Goal: Feedback & Contribution: Submit feedback/report problem

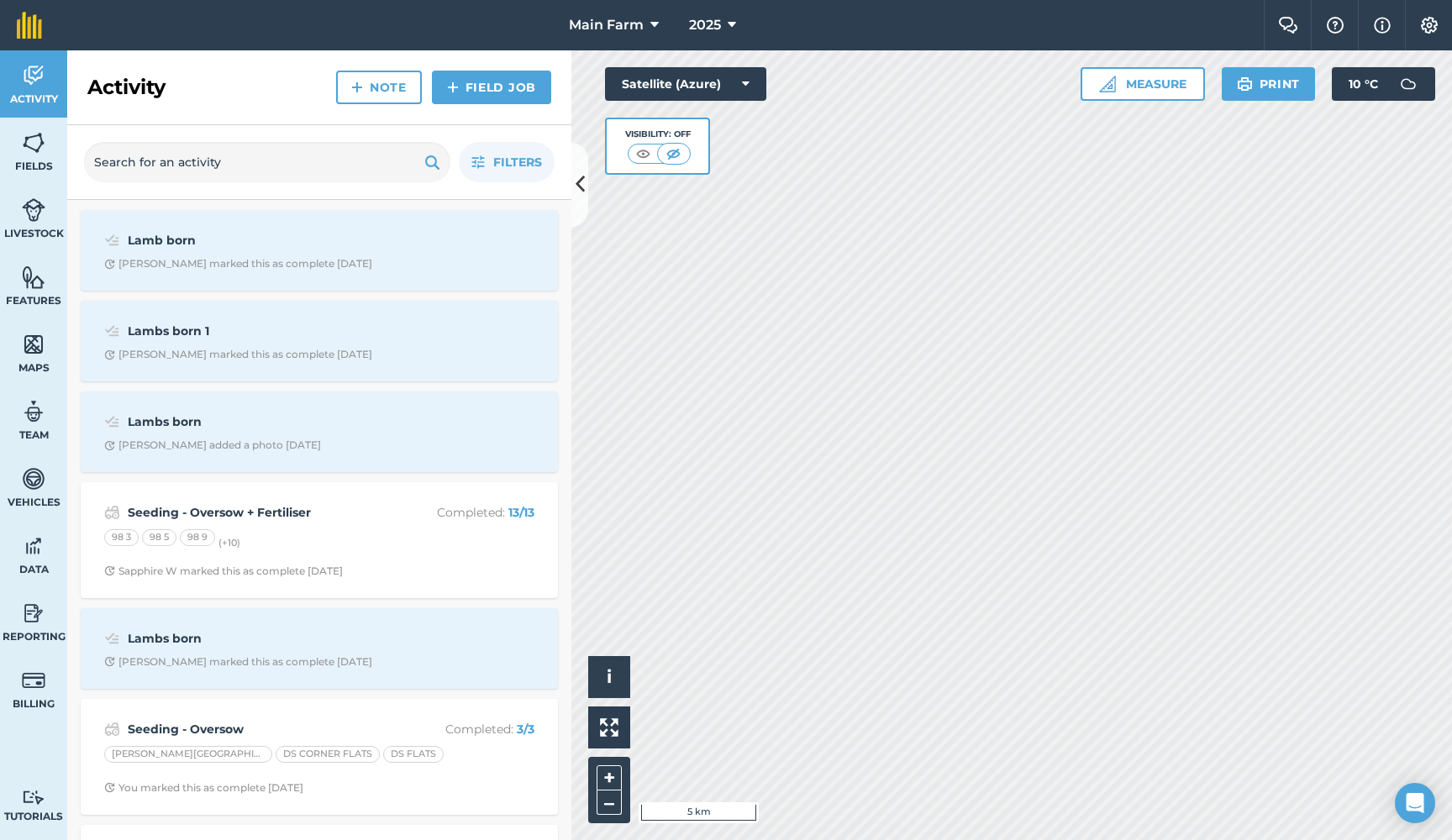
click at [24, 554] on img at bounding box center [34, 545] width 24 height 25
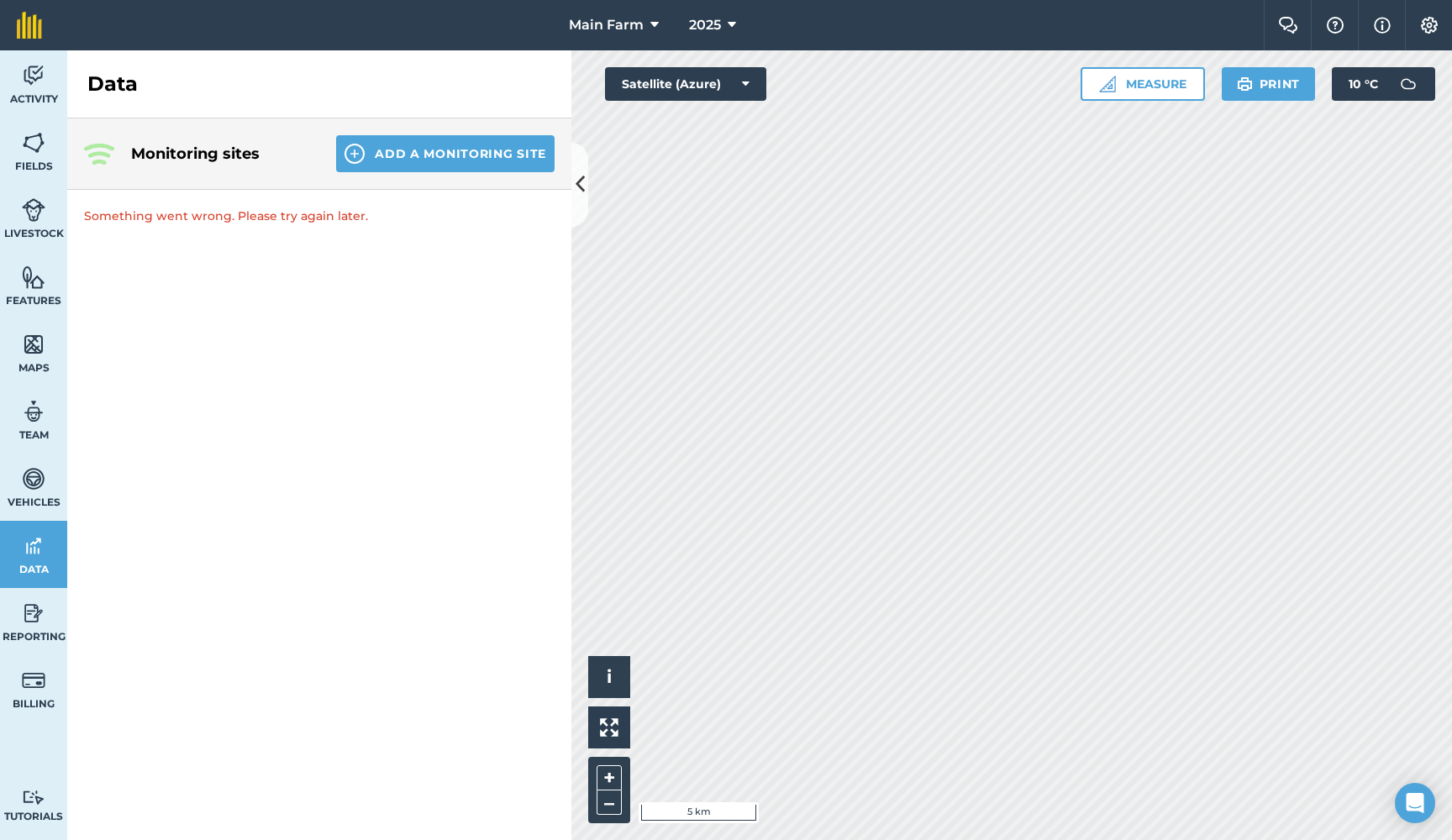
click at [31, 500] on span "Vehicles" at bounding box center [34, 503] width 67 height 14
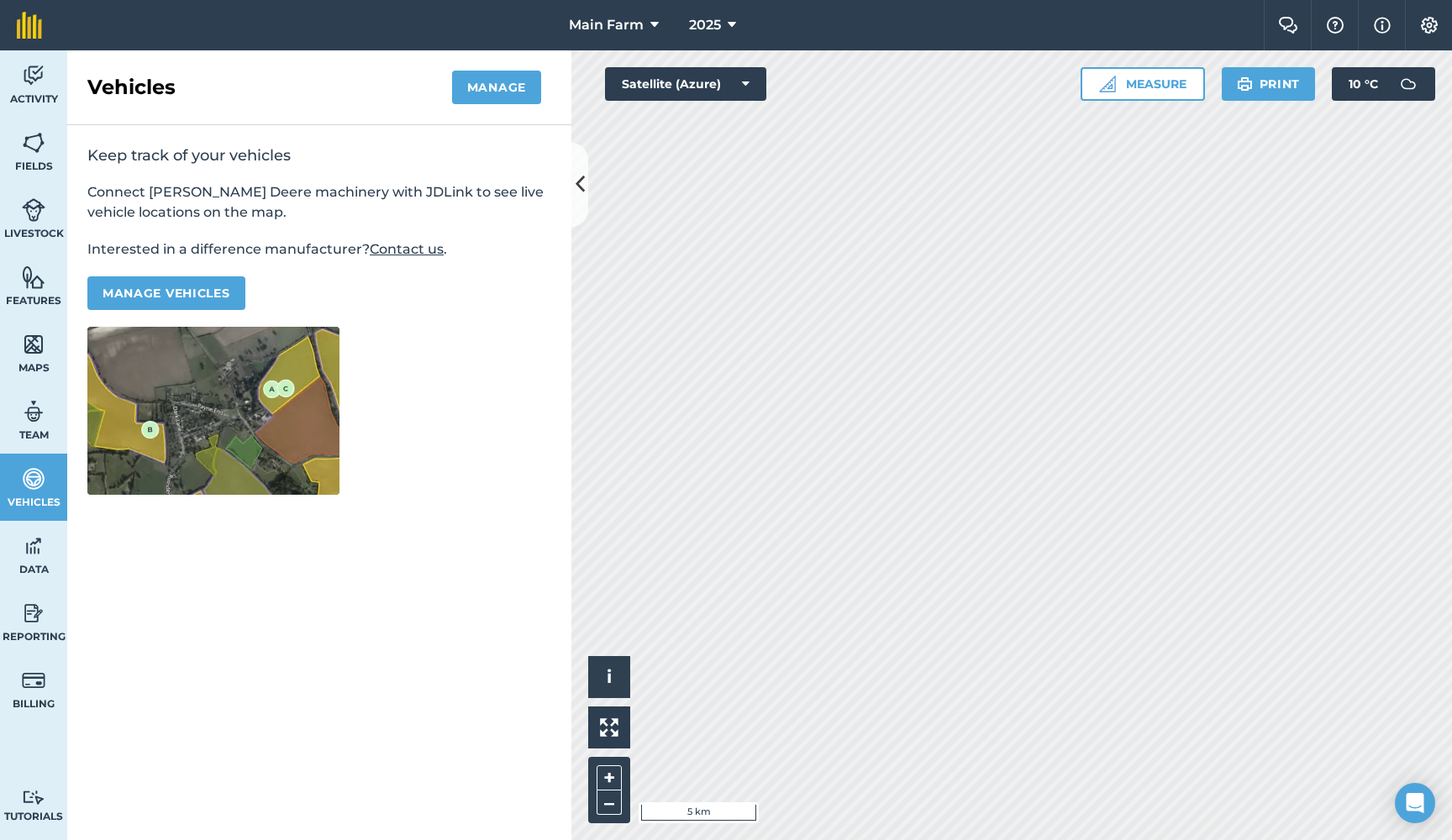
click at [31, 415] on img at bounding box center [34, 411] width 24 height 25
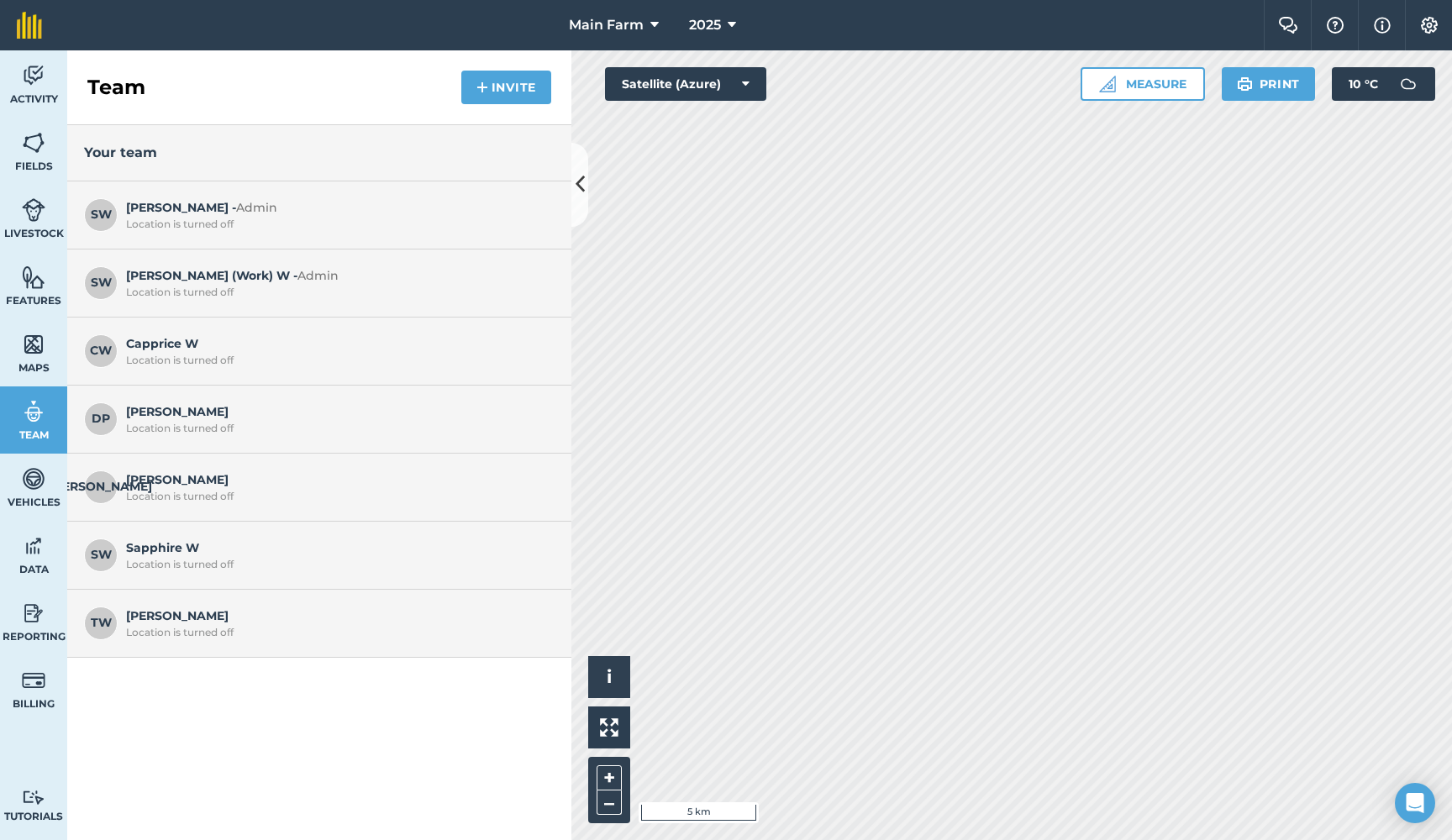
click at [31, 358] on link "Maps" at bounding box center [34, 353] width 67 height 67
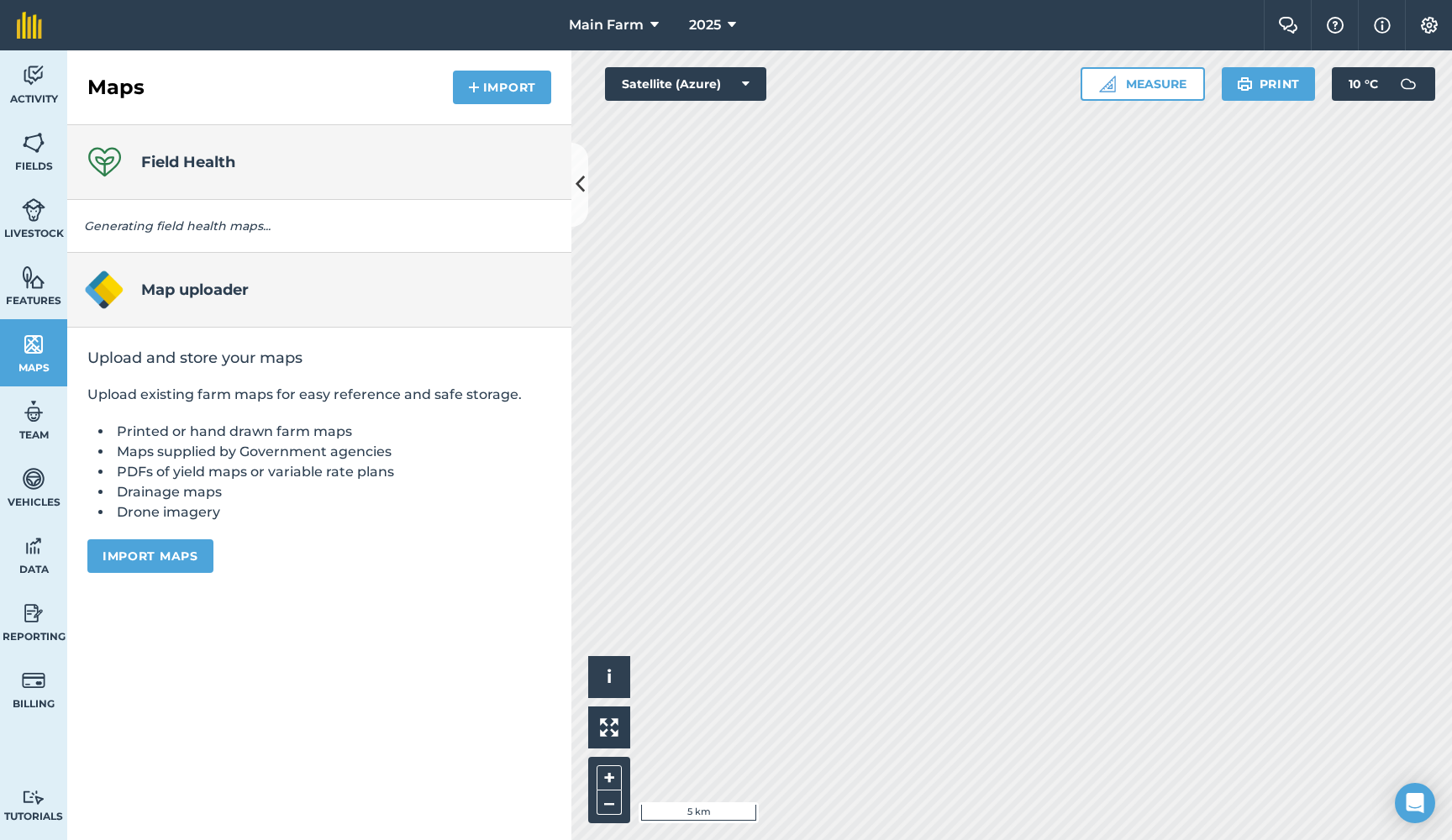
click at [31, 286] on img at bounding box center [34, 276] width 24 height 25
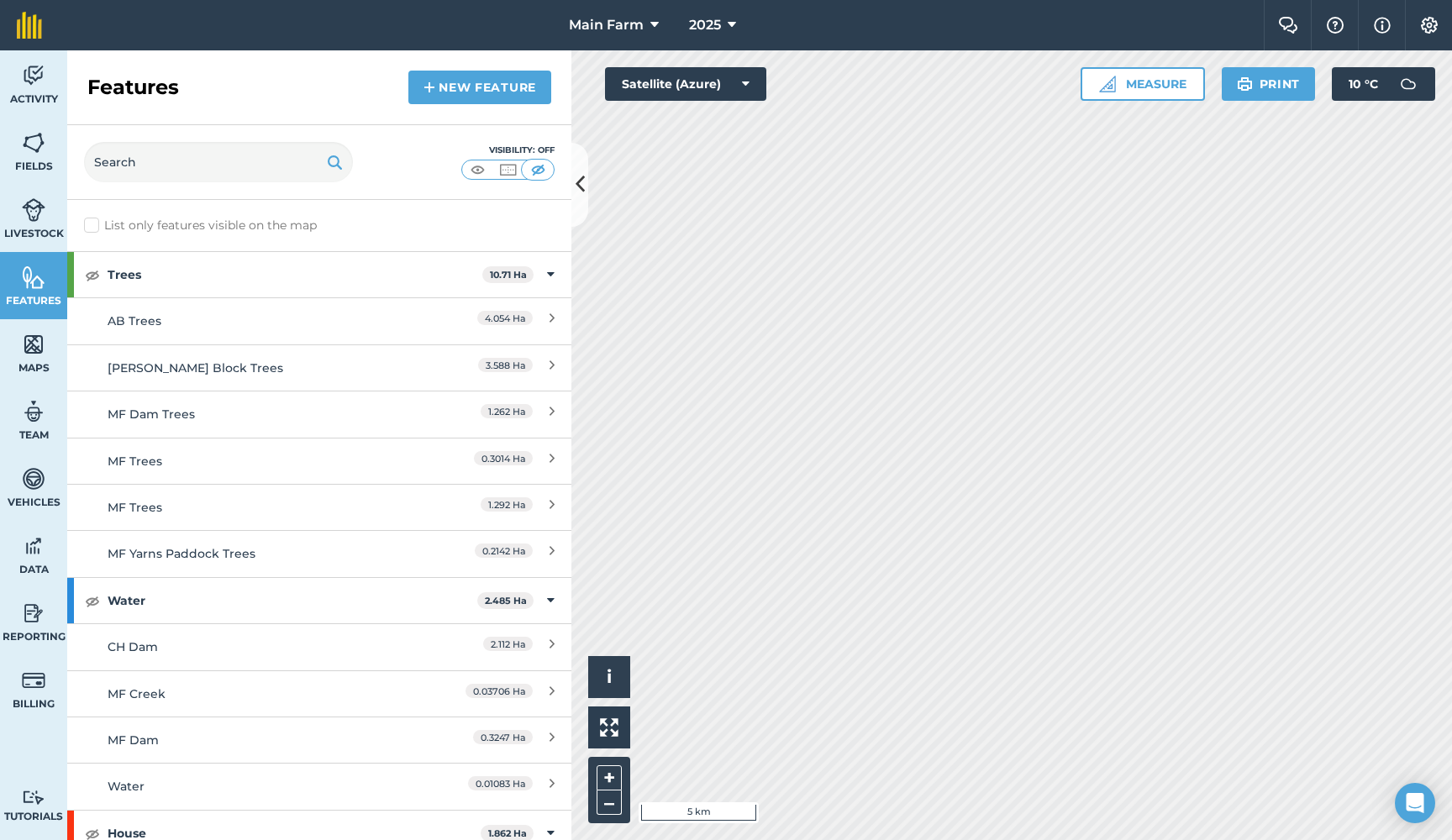
click at [33, 217] on img at bounding box center [34, 210] width 24 height 25
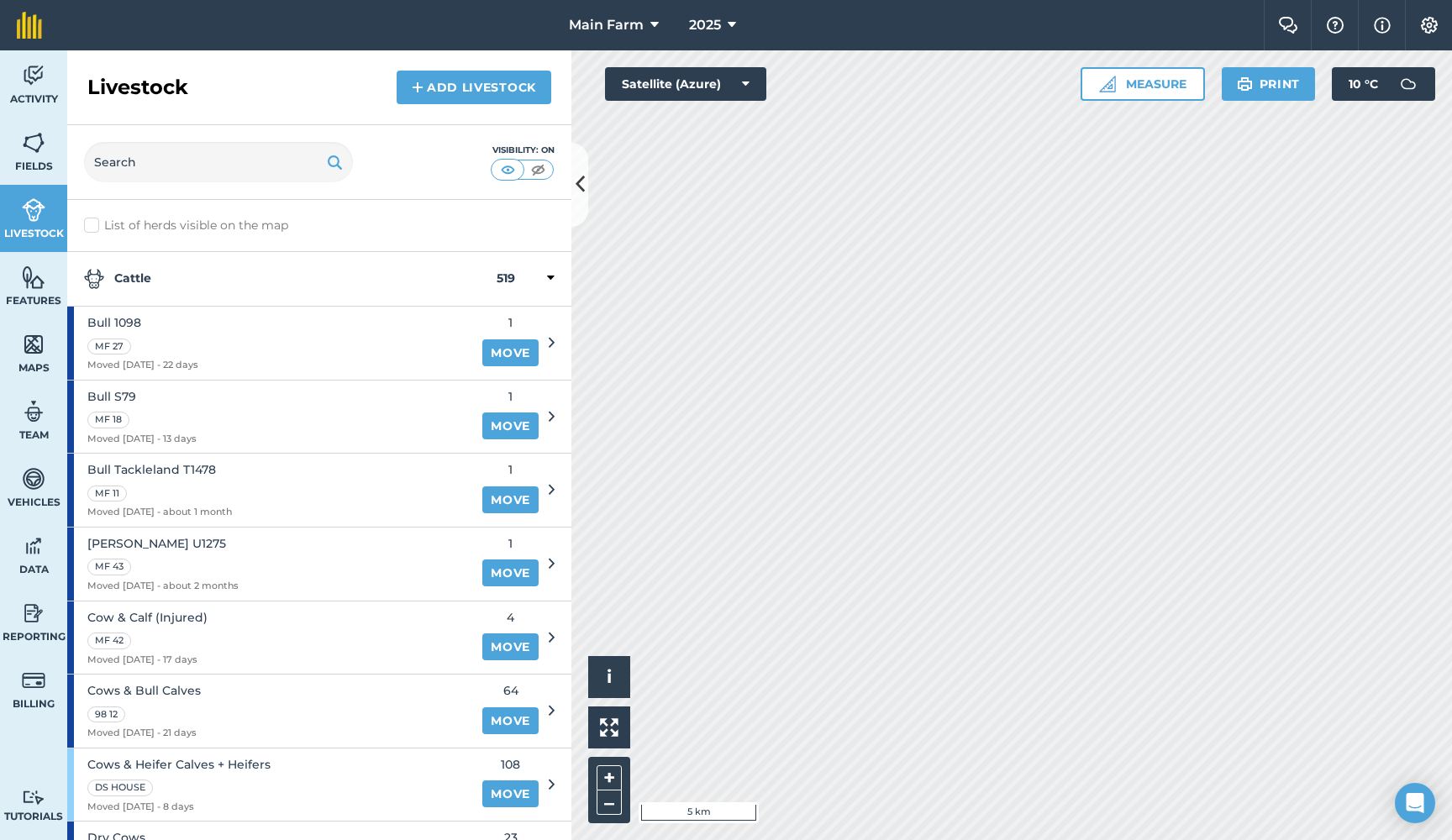
click at [32, 165] on span "Fields" at bounding box center [34, 166] width 67 height 14
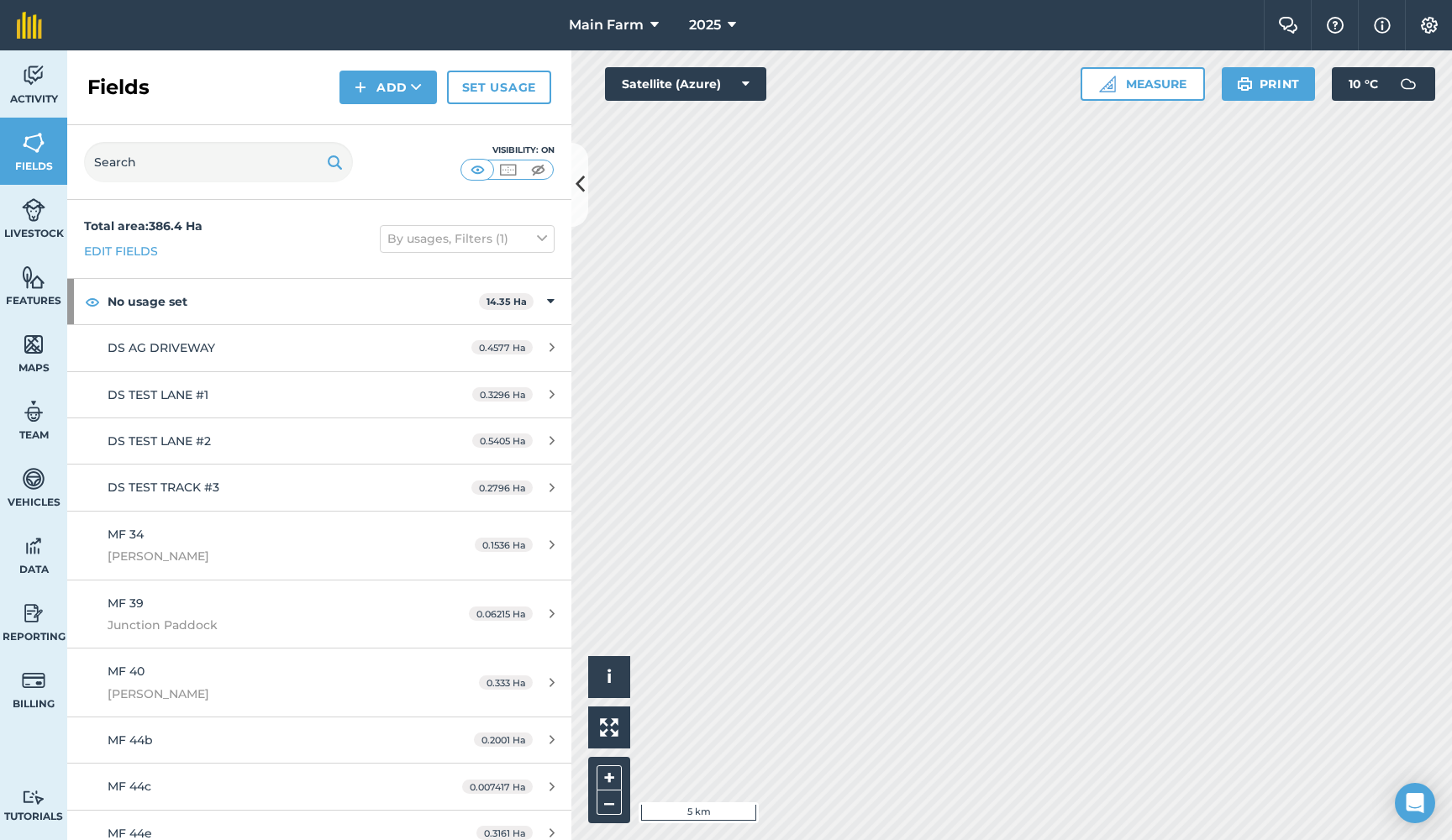
click at [35, 704] on span "Billing" at bounding box center [34, 704] width 67 height 14
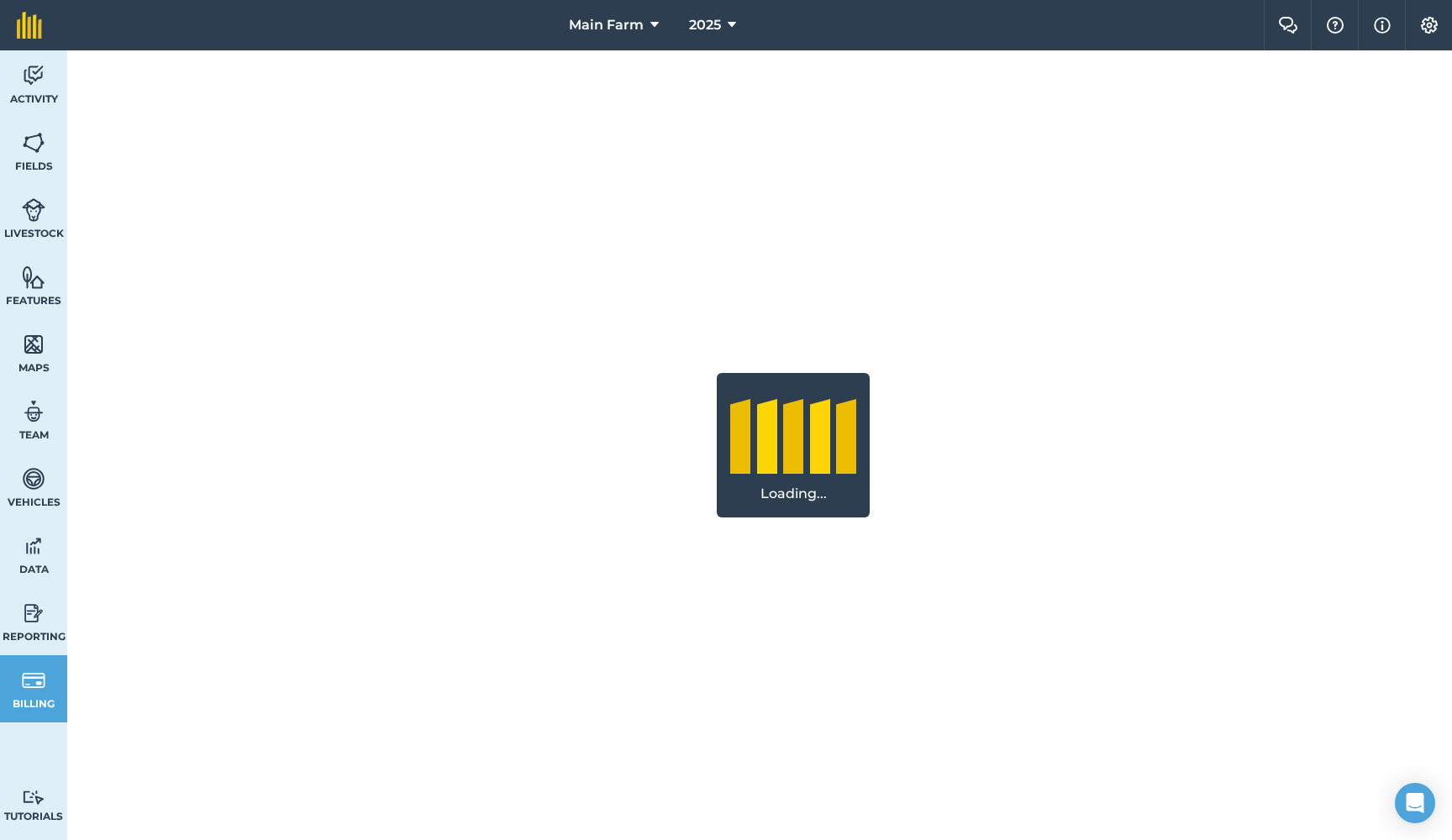
click at [34, 622] on img at bounding box center [34, 612] width 24 height 25
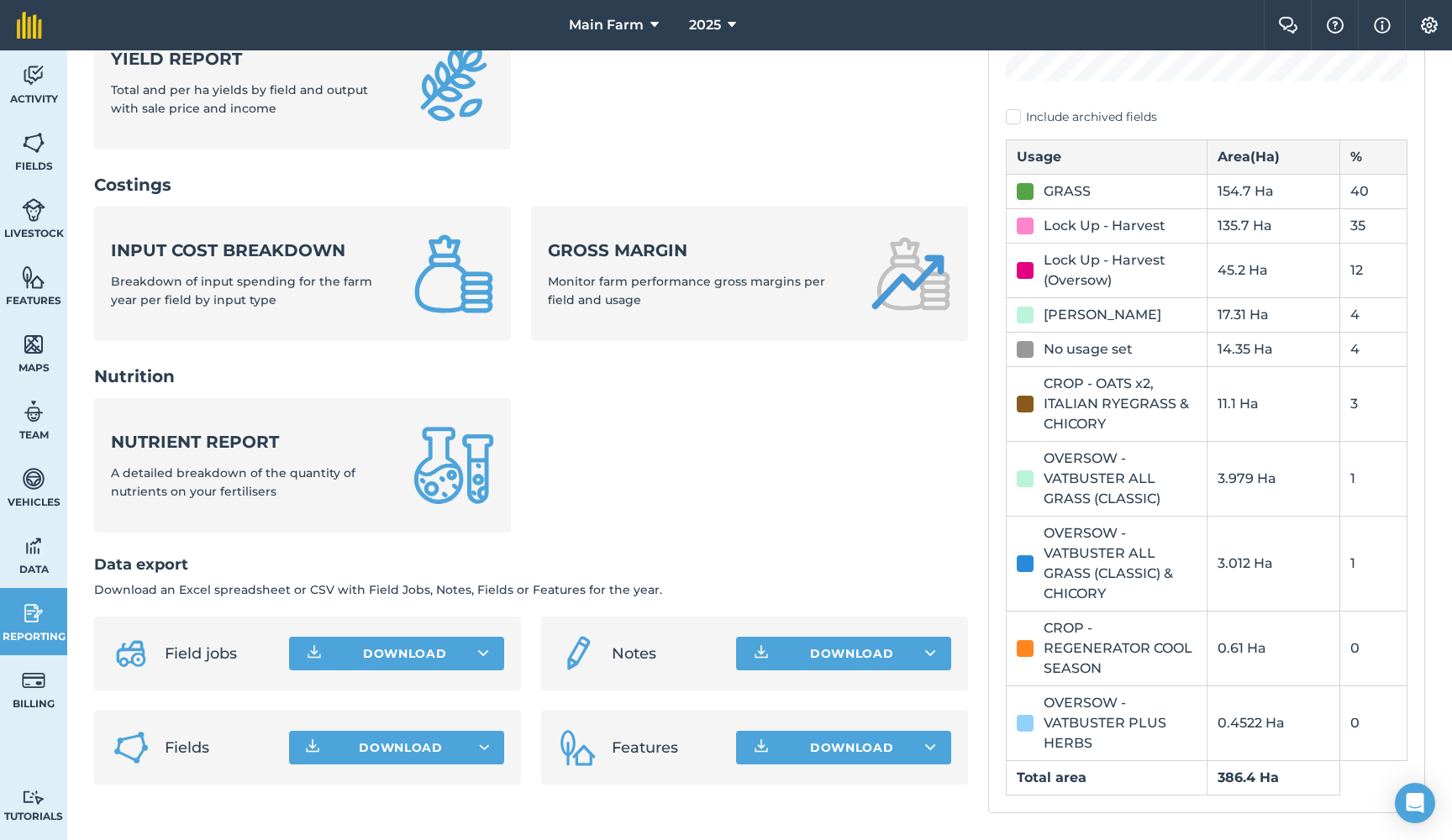
scroll to position [512, 0]
click at [31, 564] on span "Data" at bounding box center [34, 570] width 67 height 14
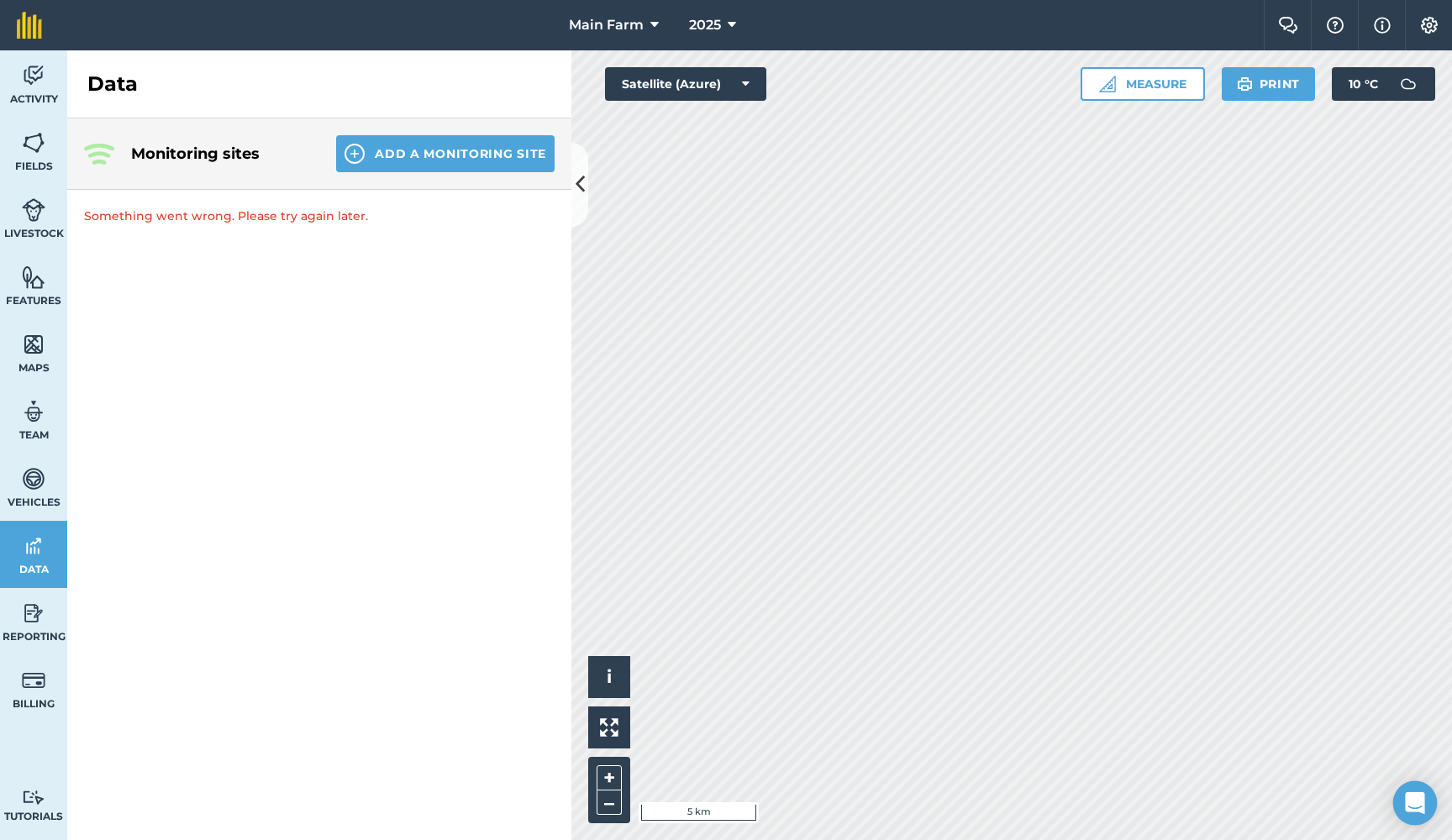
click at [1409, 804] on icon "Open Intercom Messenger" at bounding box center [1415, 803] width 20 height 22
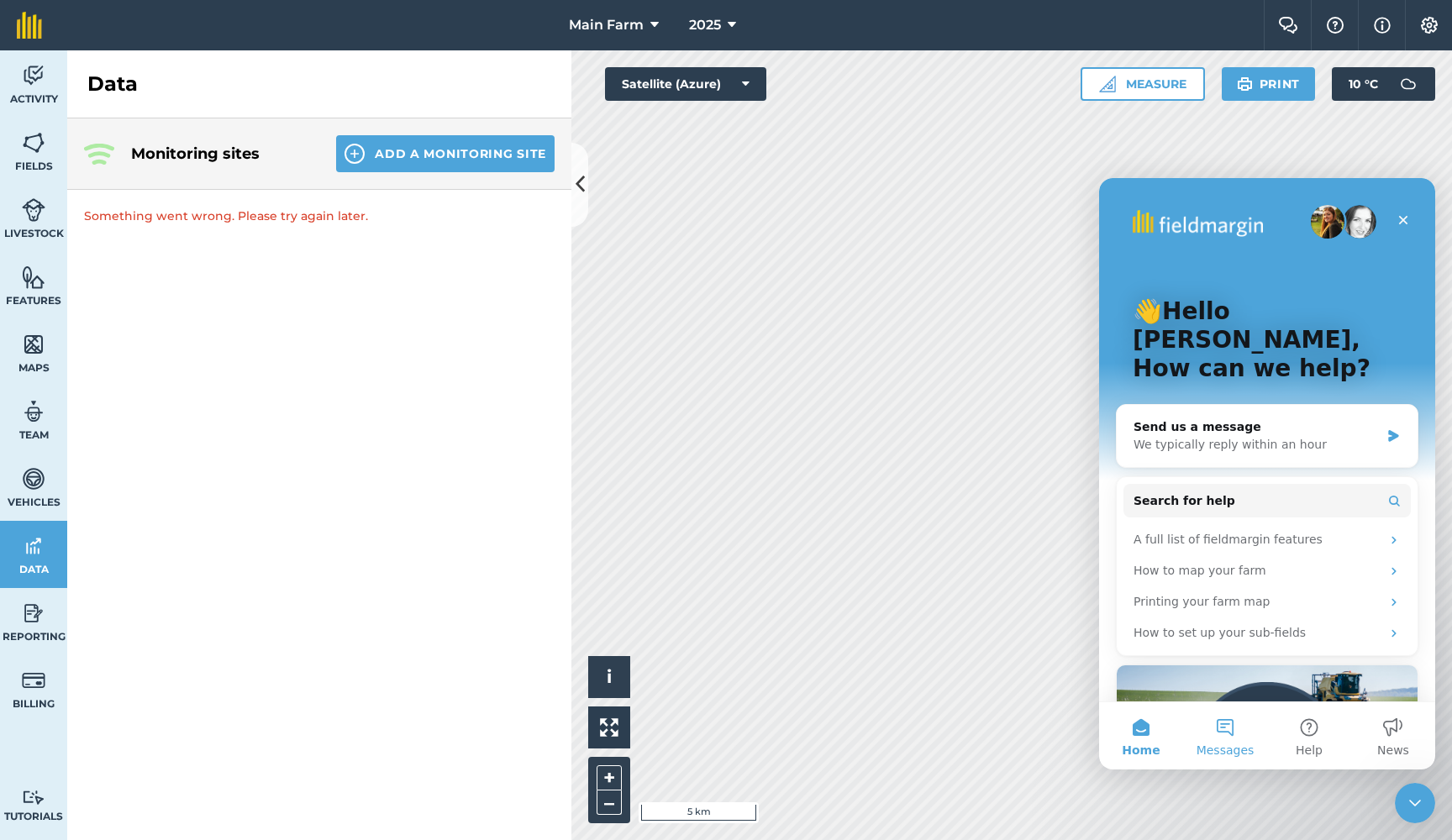
click at [1227, 728] on button "Messages" at bounding box center [1225, 736] width 84 height 67
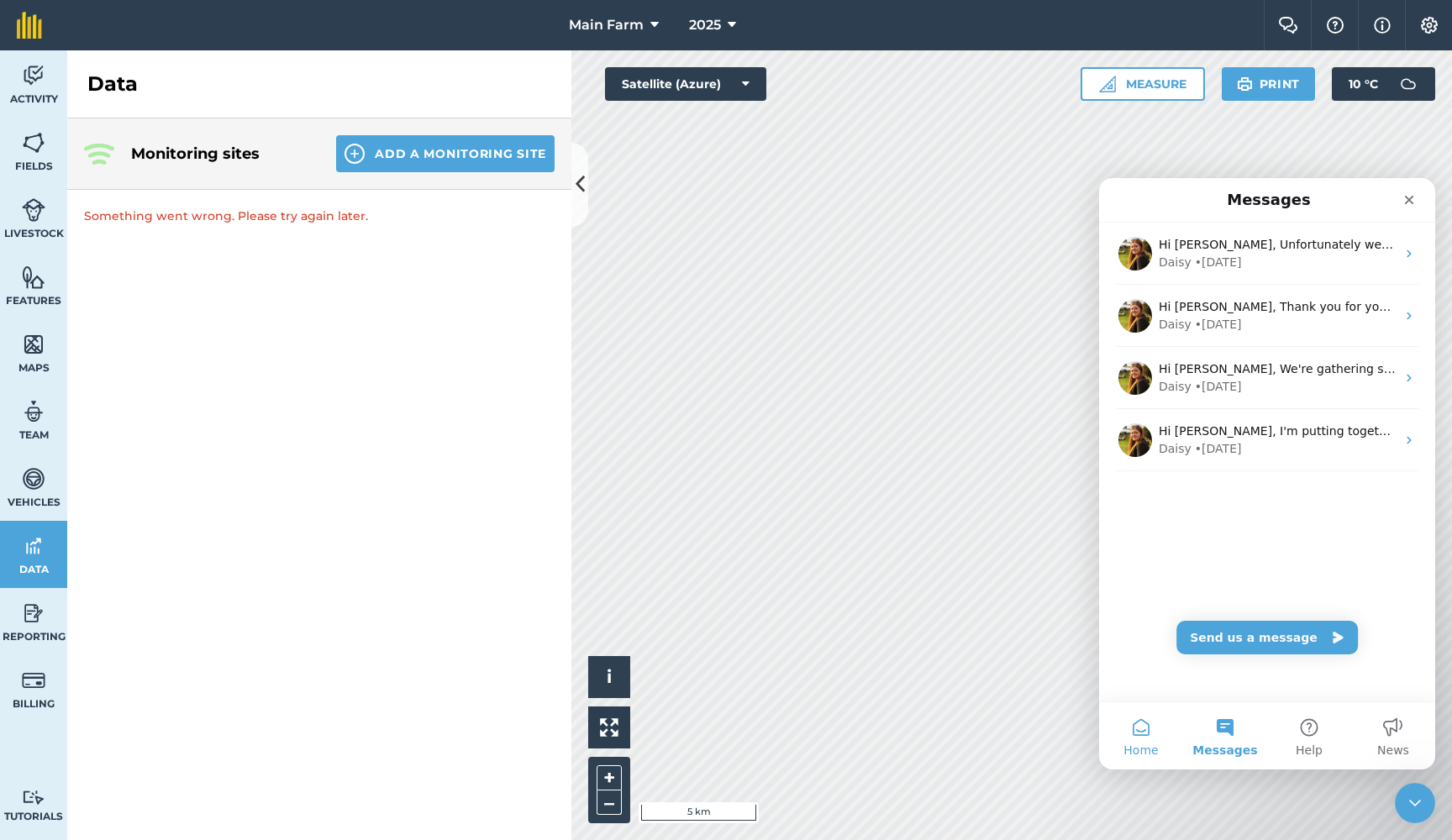
click at [1148, 738] on button "Home" at bounding box center [1141, 736] width 84 height 67
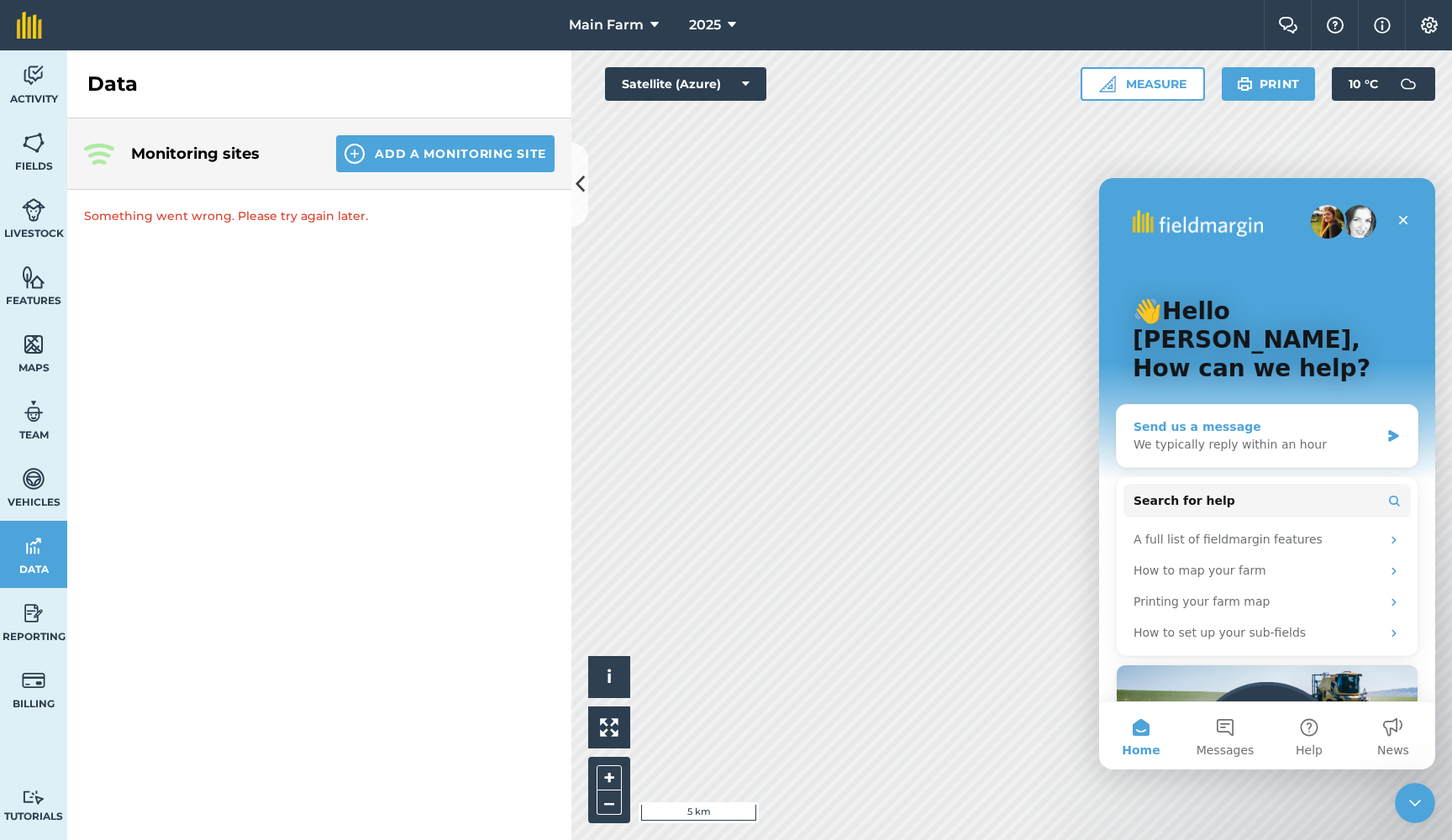
click at [1172, 419] on div "Send us a message" at bounding box center [1256, 427] width 246 height 18
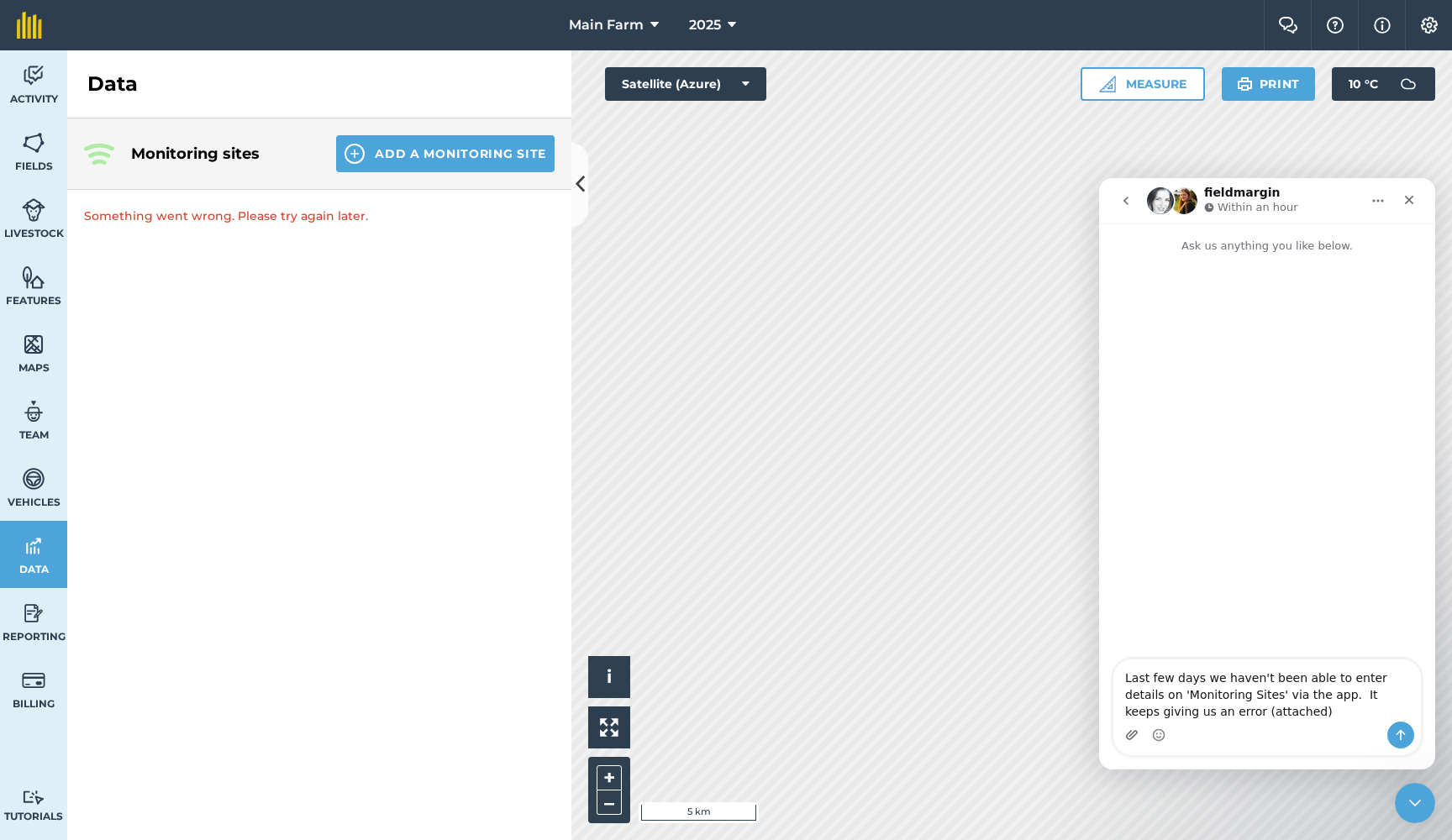
type textarea "Last few days we haven't been able to enter details on 'Monitoring Sites' via t…"
click at [1133, 734] on icon "Upload attachment" at bounding box center [1132, 735] width 14 height 14
click at [1156, 738] on icon "Emoji picker" at bounding box center [1159, 735] width 14 height 14
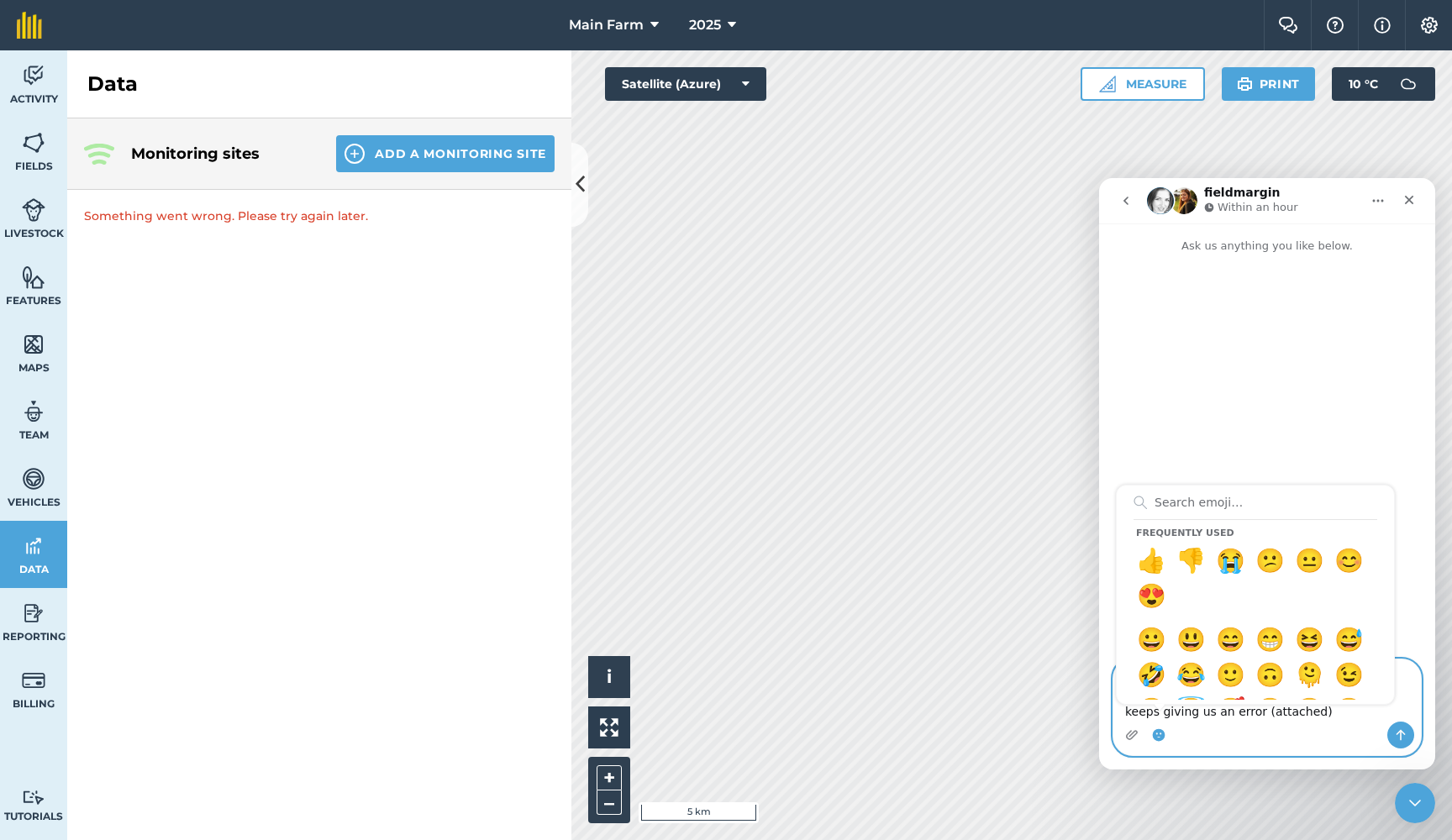
click at [1234, 717] on textarea "Last few days we haven't been able to enter details on 'Monitoring Sites' via t…" at bounding box center [1267, 691] width 308 height 62
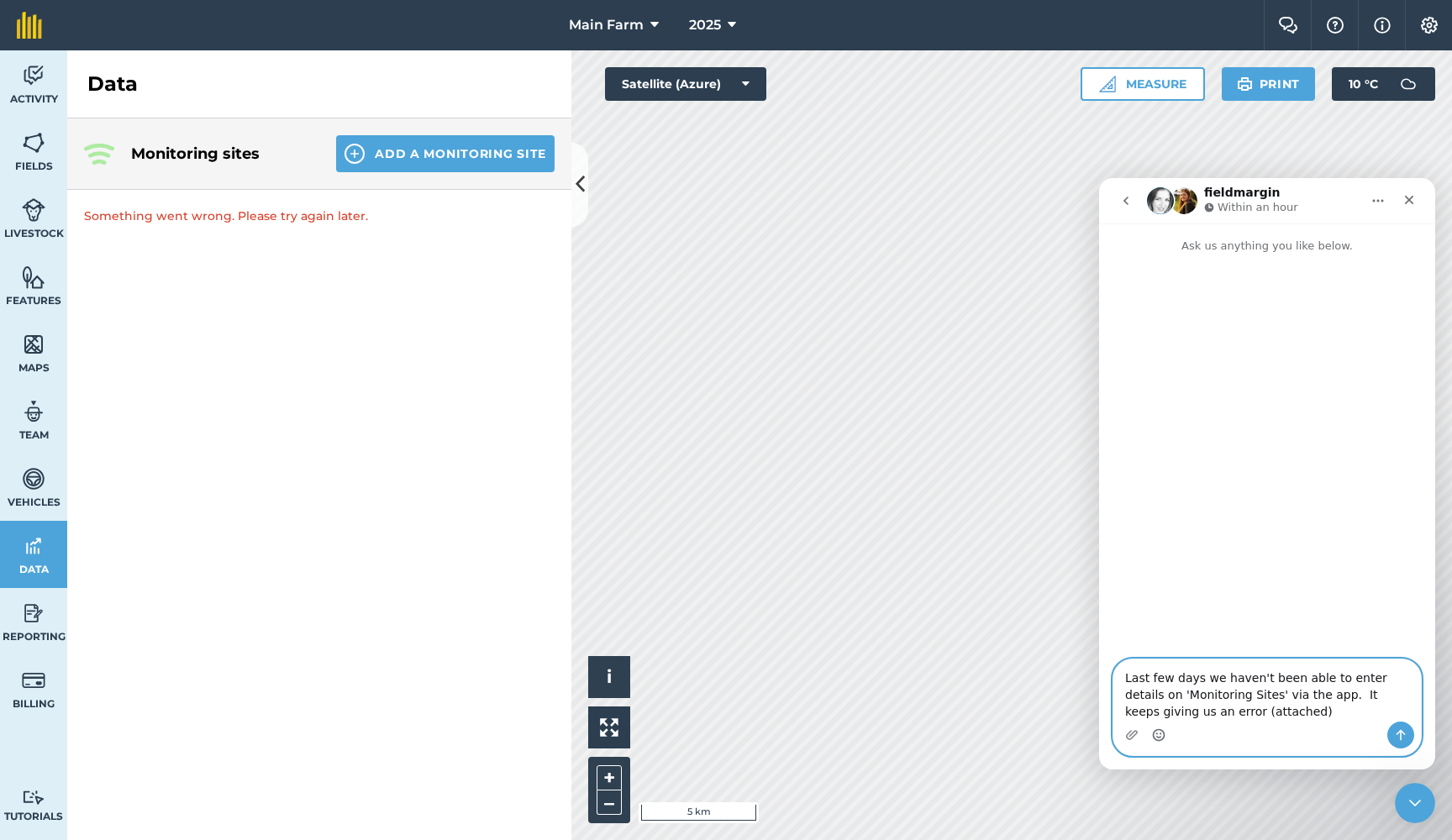
click at [1235, 711] on textarea "Last few days we haven't been able to enter details on 'Monitoring Sites' via t…" at bounding box center [1267, 691] width 308 height 62
click at [1132, 734] on icon "Upload attachment" at bounding box center [1132, 734] width 12 height 9
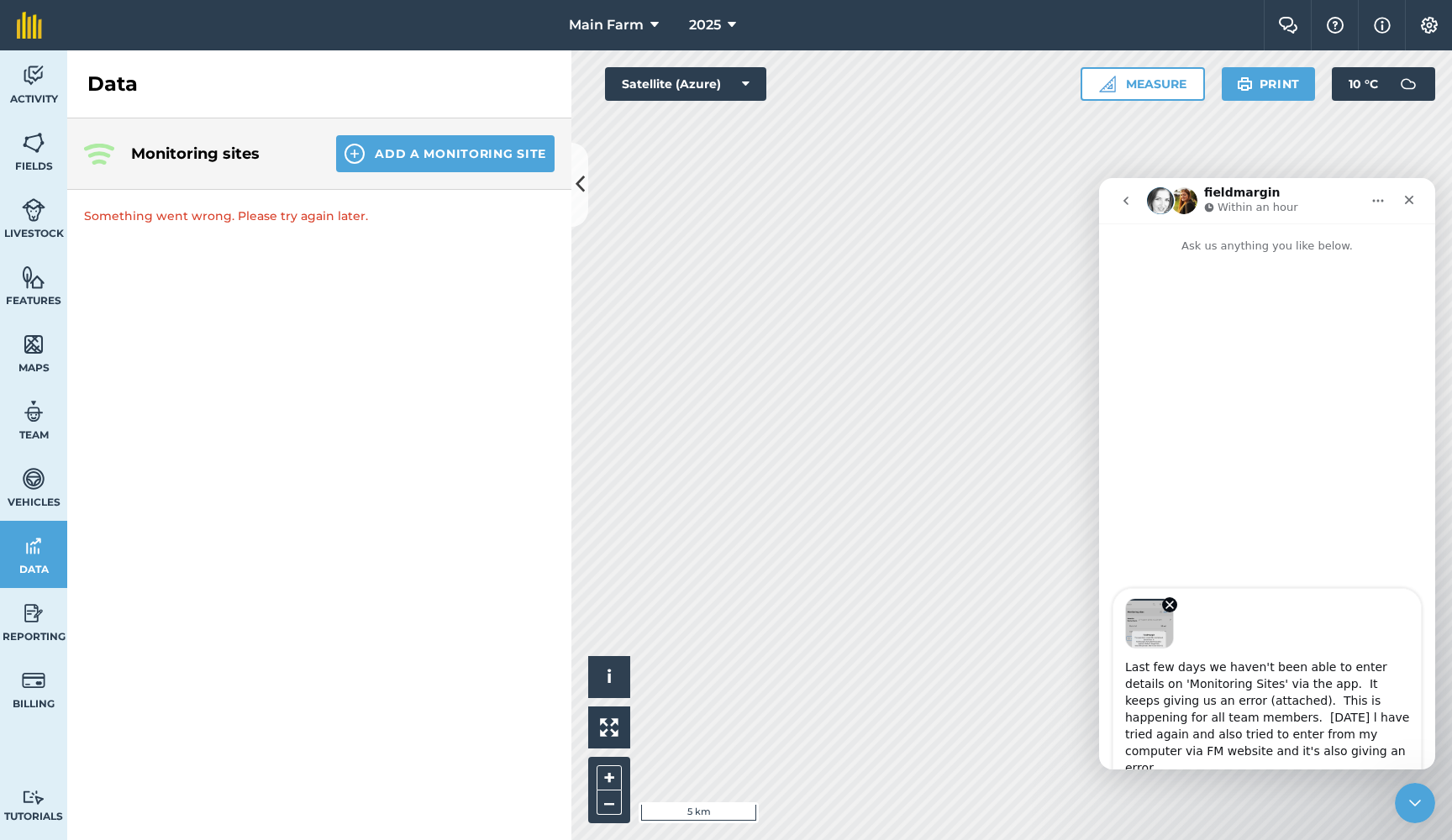
drag, startPoint x: 1126, startPoint y: 755, endPoint x: 1385, endPoint y: 736, distance: 259.7
click at [1385, 736] on textarea "Last few days we haven't been able to enter details on 'Monitoring Sites' via t…" at bounding box center [1267, 713] width 308 height 130
click at [1173, 752] on textarea "Last few days we haven't been able to enter details on 'Monitoring Sites' via t…" at bounding box center [1267, 705] width 308 height 113
click at [1270, 748] on textarea "Last few days we haven't been able to enter details on 'Monitoring Sites' via t…" at bounding box center [1267, 713] width 308 height 130
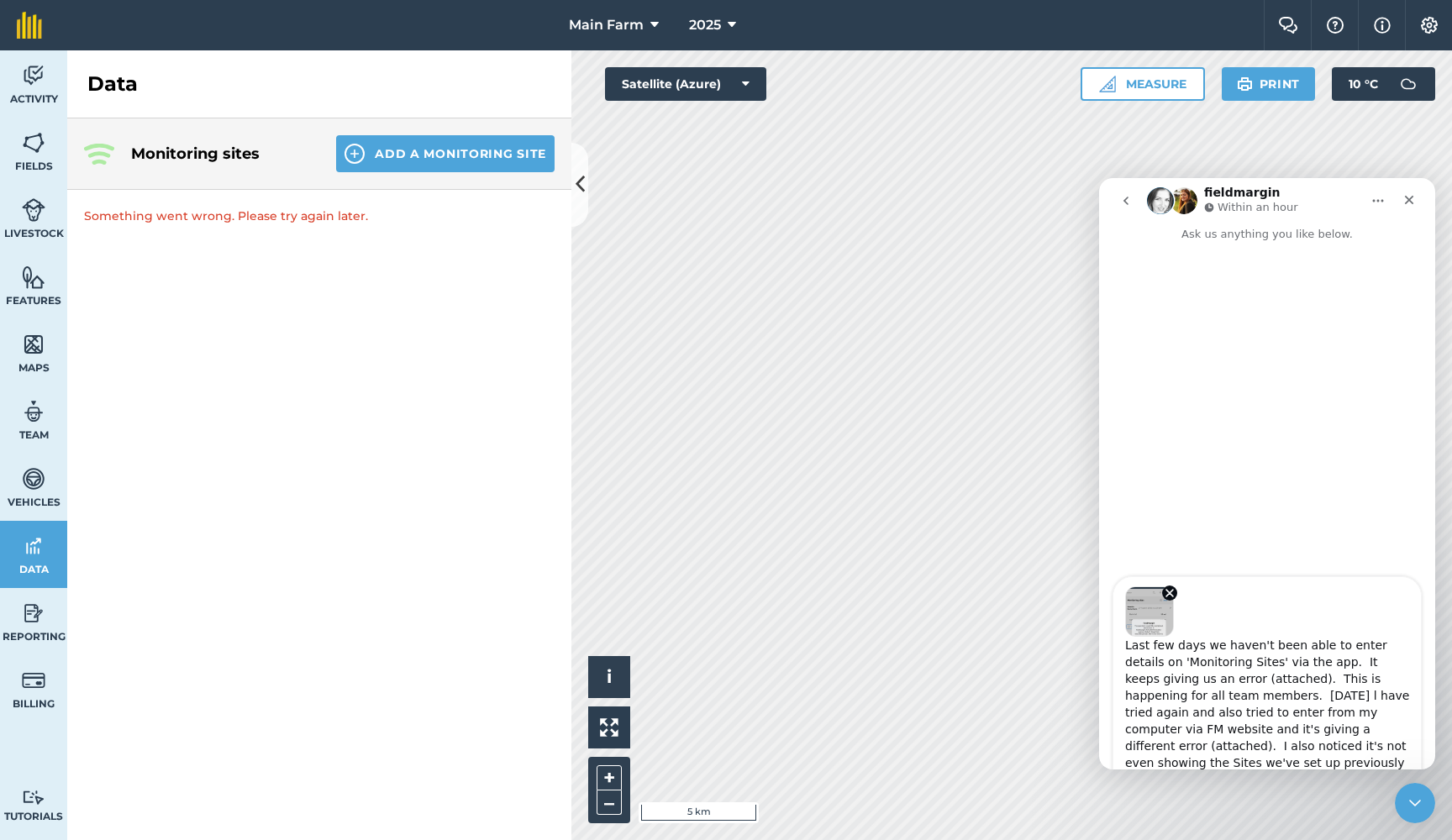
type textarea "Last few days we haven't been able to enter details on 'Monitoring Sites' via t…"
drag, startPoint x: 1401, startPoint y: 758, endPoint x: 1100, endPoint y: 636, distance: 324.8
click at [1100, 636] on div "Last few days we haven't been able to enter details on 'Monitoring Sites' via t…" at bounding box center [1268, 660] width 337 height 168
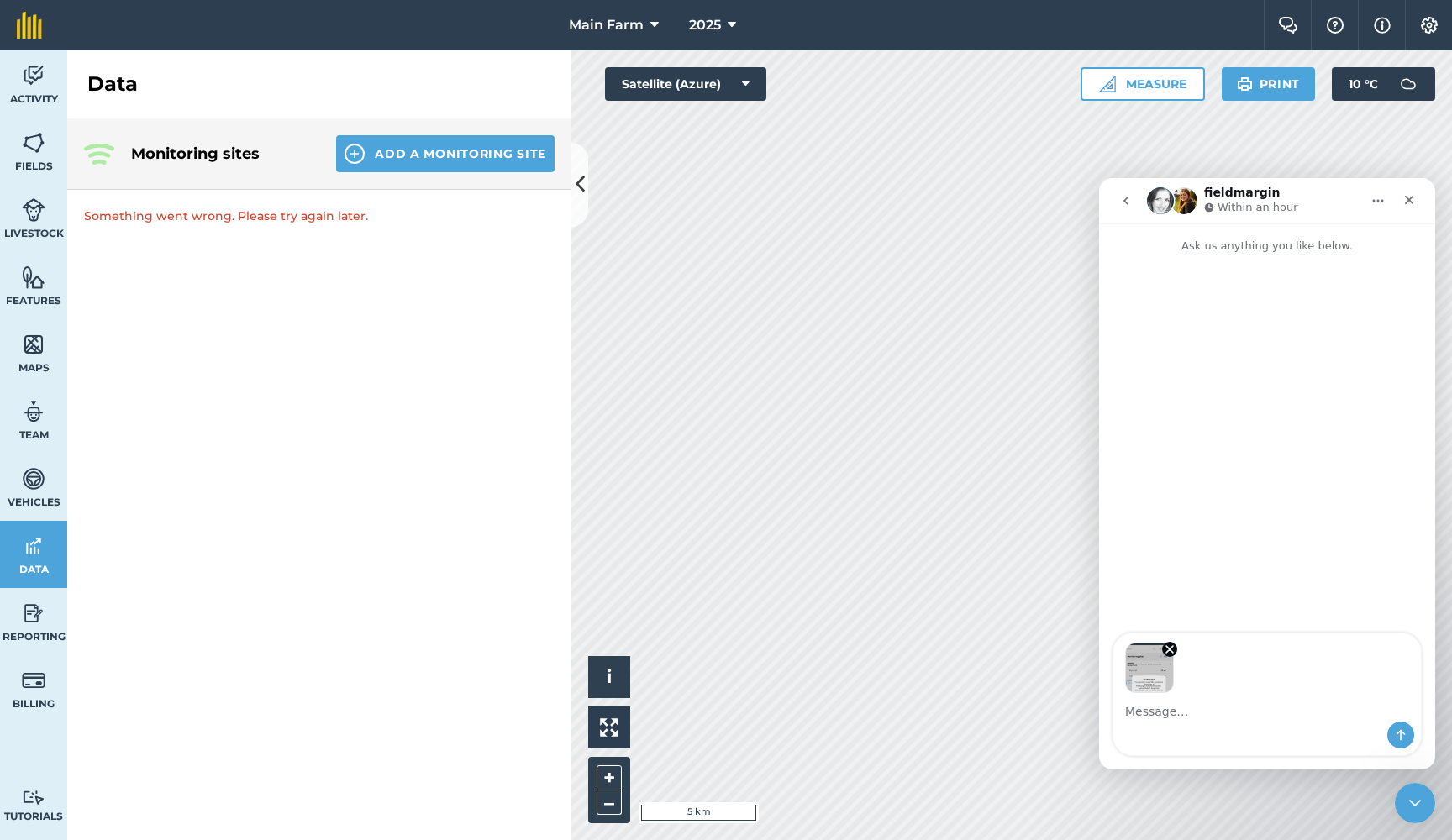
scroll to position [0, 0]
click at [1166, 742] on div "Intercom messenger" at bounding box center [1267, 734] width 308 height 27
click at [1209, 658] on div "Image previews" at bounding box center [1267, 663] width 308 height 59
click at [1169, 651] on icon "Remove image 1" at bounding box center [1170, 649] width 7 height 7
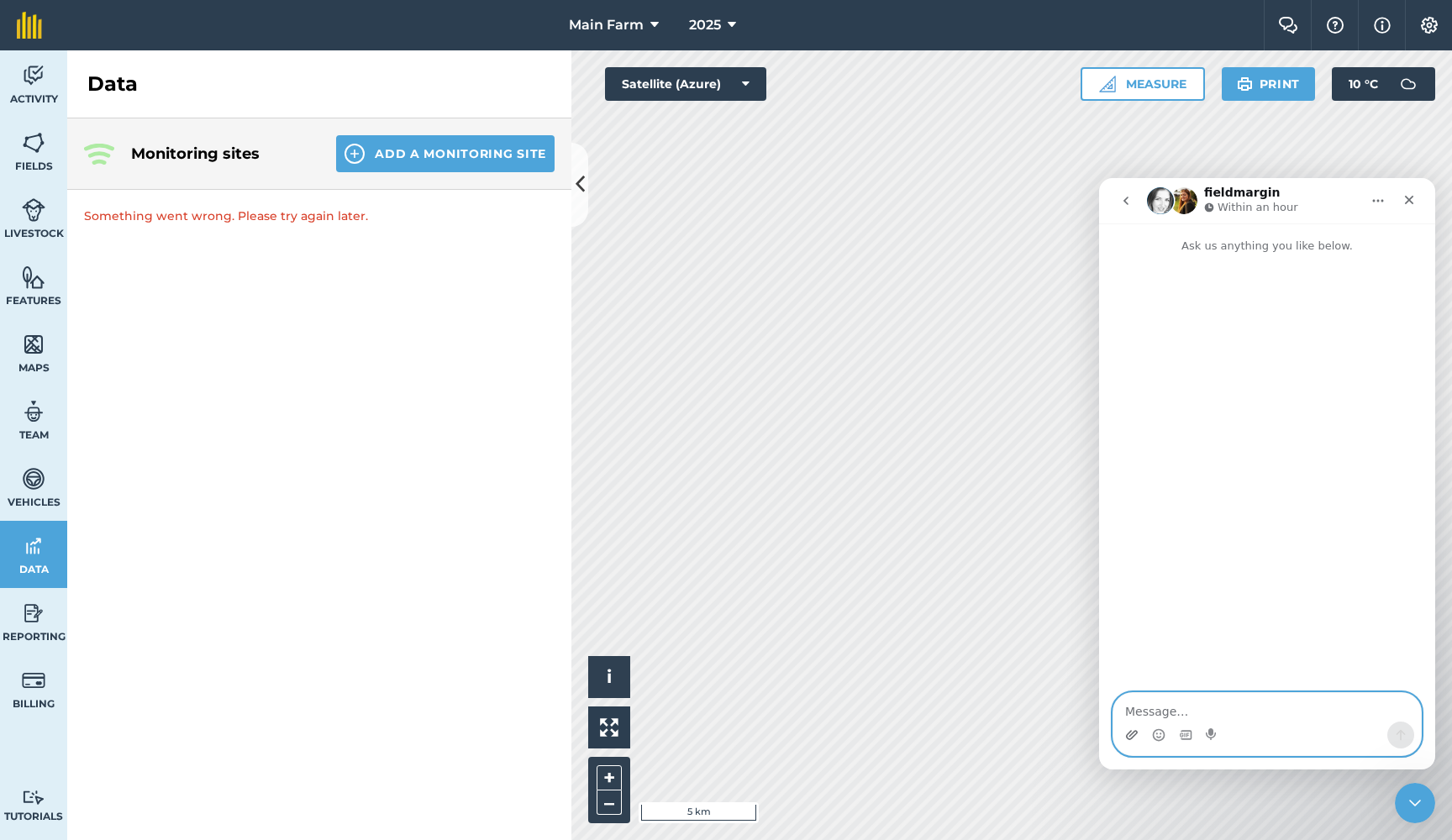
click at [1132, 732] on icon "Upload attachment" at bounding box center [1132, 735] width 14 height 14
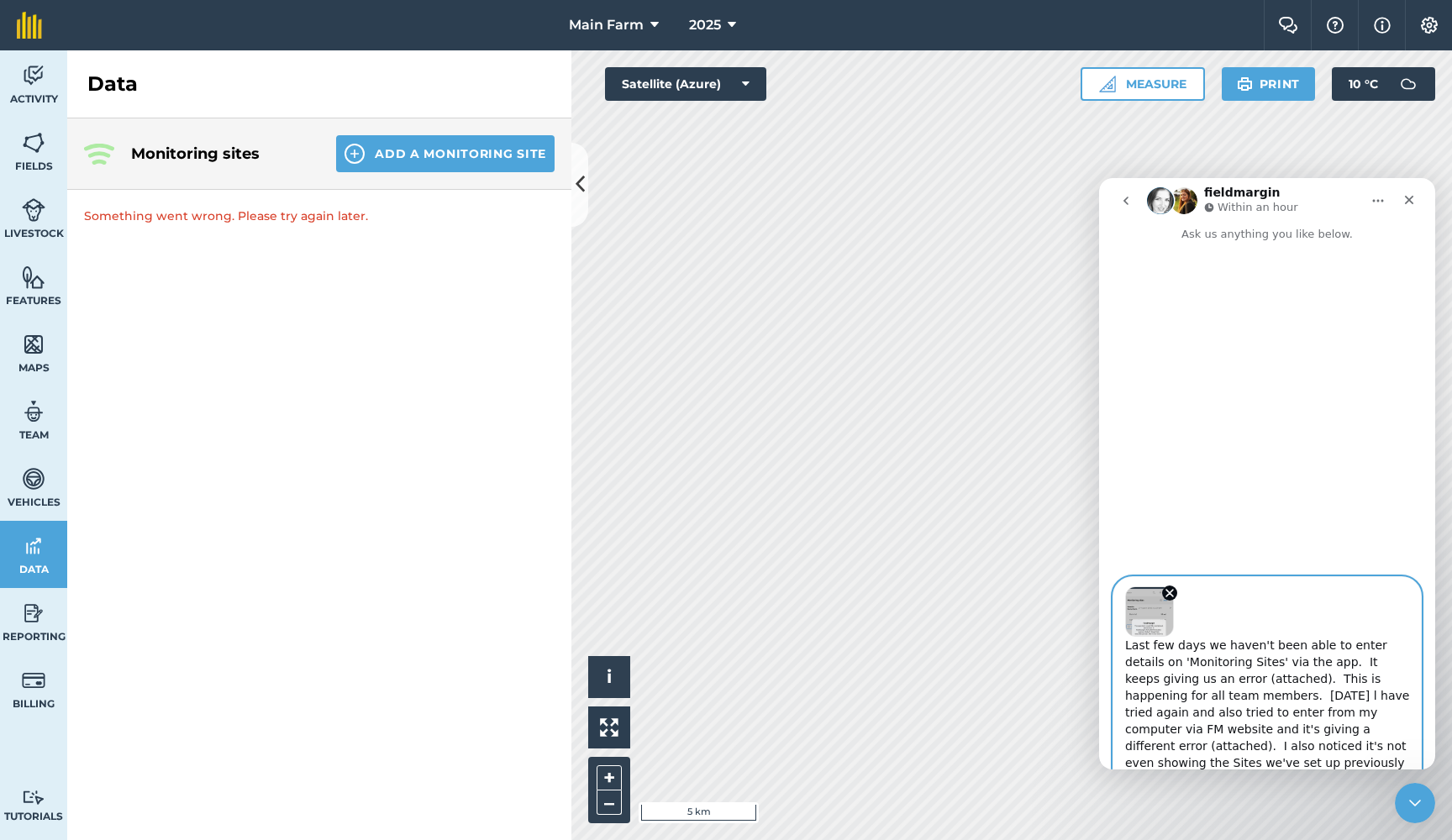
scroll to position [14, 0]
drag, startPoint x: 1188, startPoint y: 695, endPoint x: 1396, endPoint y: 775, distance: 222.9
click at [1396, 770] on html "fieldmargin Within an hour Ask us anything you like below. Last few days we hav…" at bounding box center [1268, 474] width 337 height 592
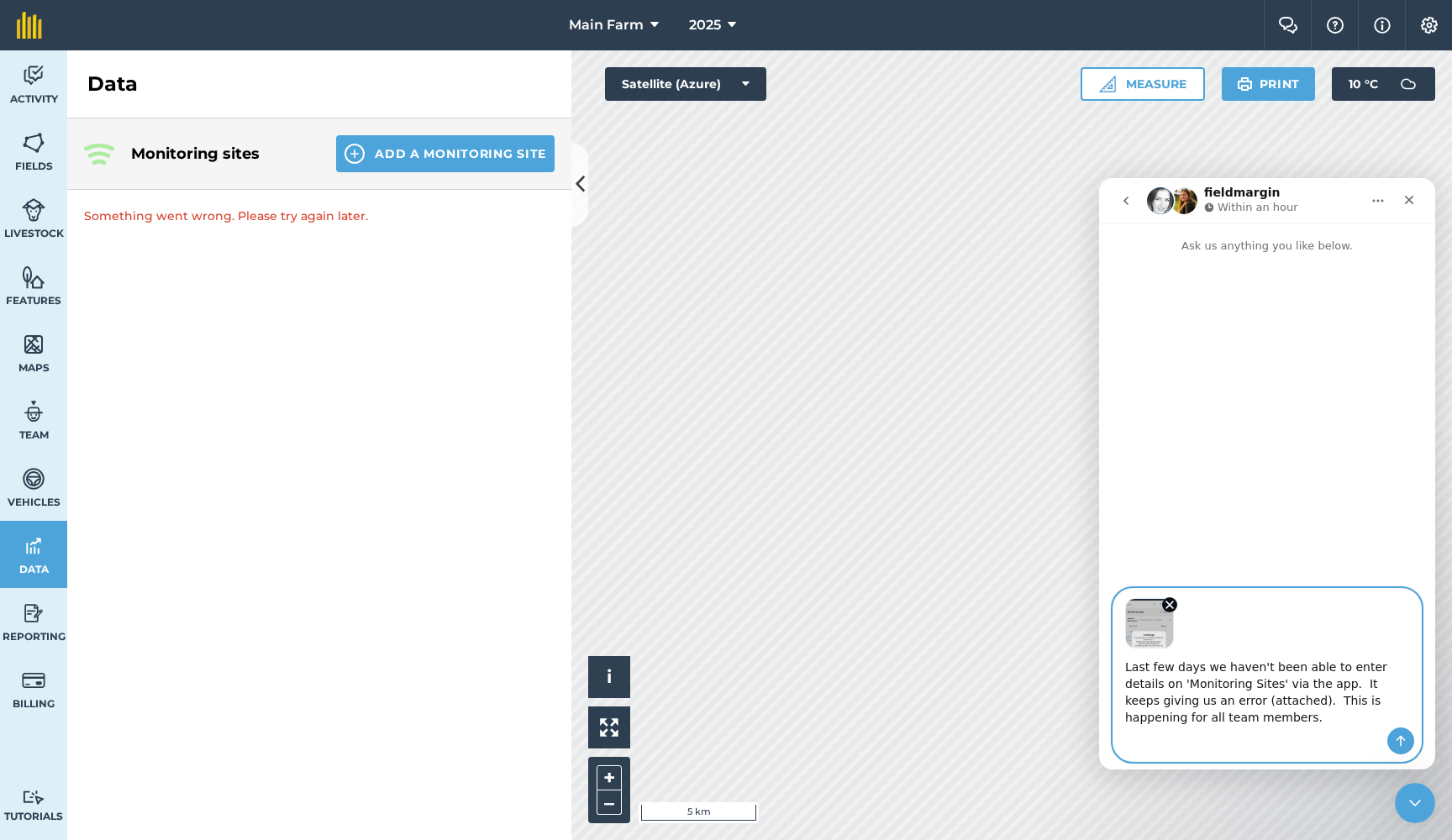
scroll to position [0, 0]
click at [1163, 752] on div "Intercom messenger" at bounding box center [1267, 740] width 308 height 27
click at [1201, 717] on textarea "Last few days we haven't been able to enter details on 'Monitoring Sites' via t…" at bounding box center [1267, 689] width 308 height 79
click at [1204, 669] on textarea "Last few days we haven't been able to enter details on 'Monitoring Sites' via t…" at bounding box center [1267, 689] width 308 height 79
type textarea "Last few days to week we haven't been able to enter details on 'Monitoring Site…"
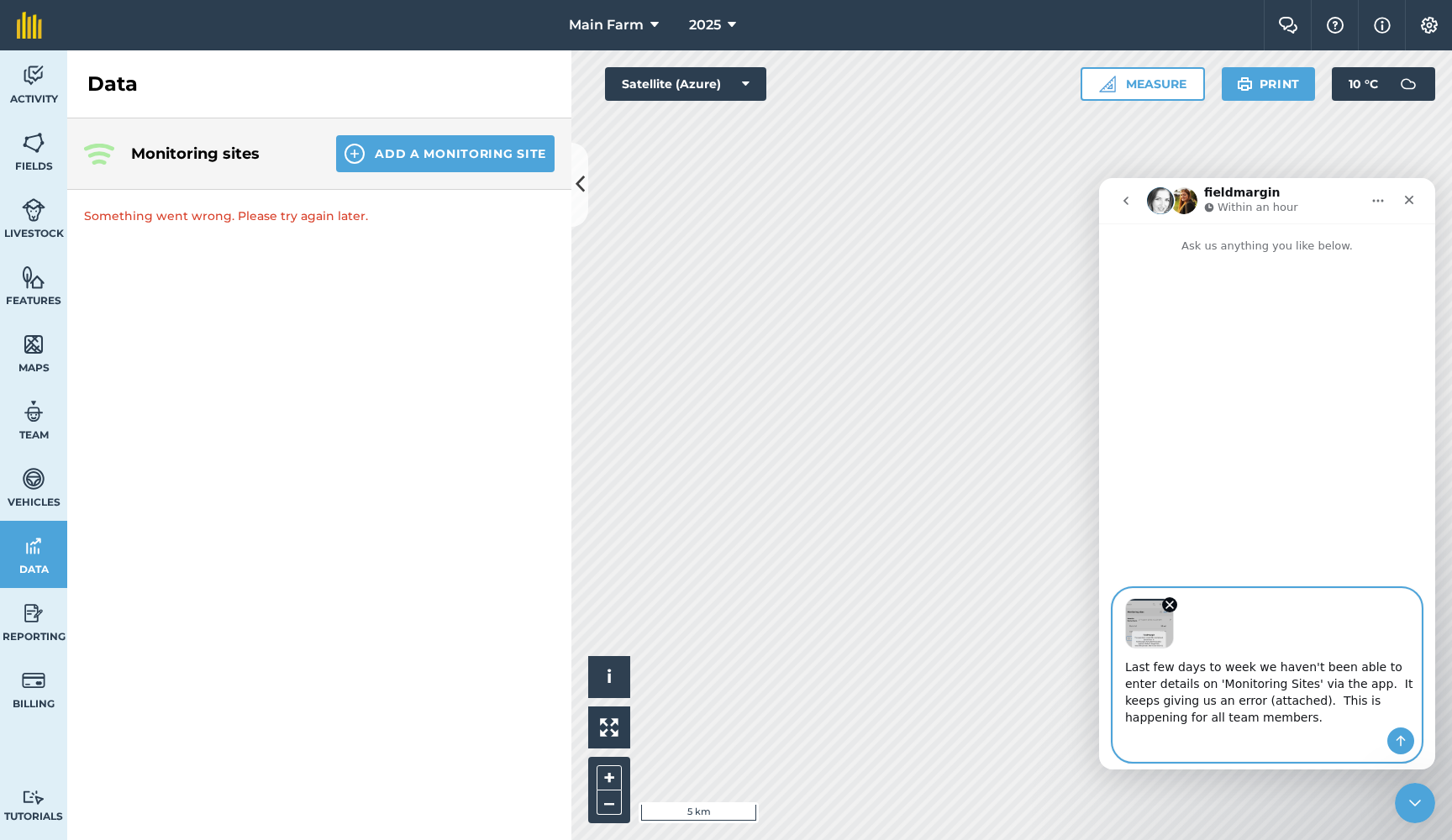
click at [1267, 721] on textarea "Last few days to week we haven't been able to enter details on 'Monitoring Site…" at bounding box center [1267, 689] width 308 height 79
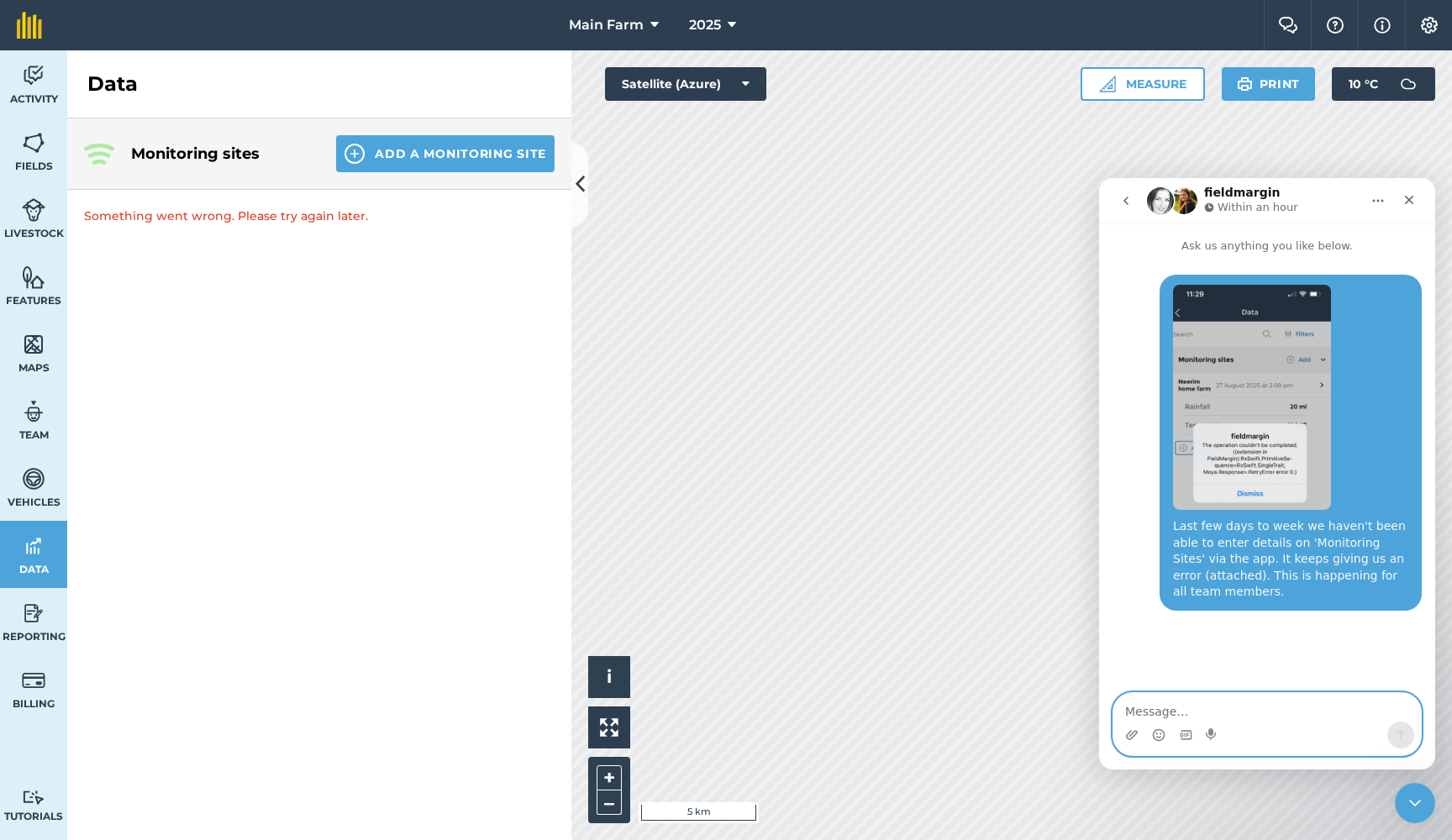
type textarea "[DATE] l have tried again and also tried to enter from my computer via FM websi…"
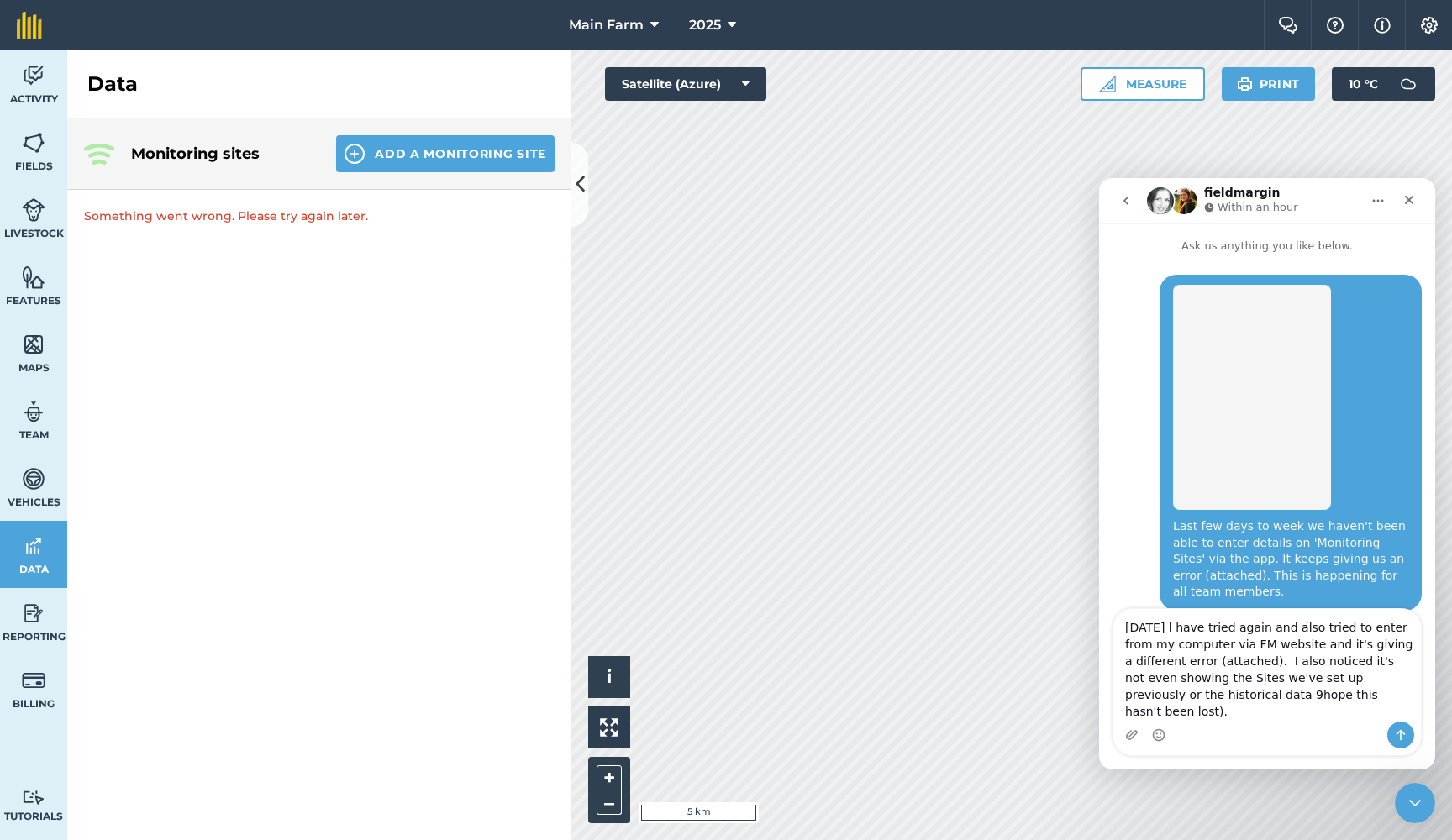
scroll to position [47, 0]
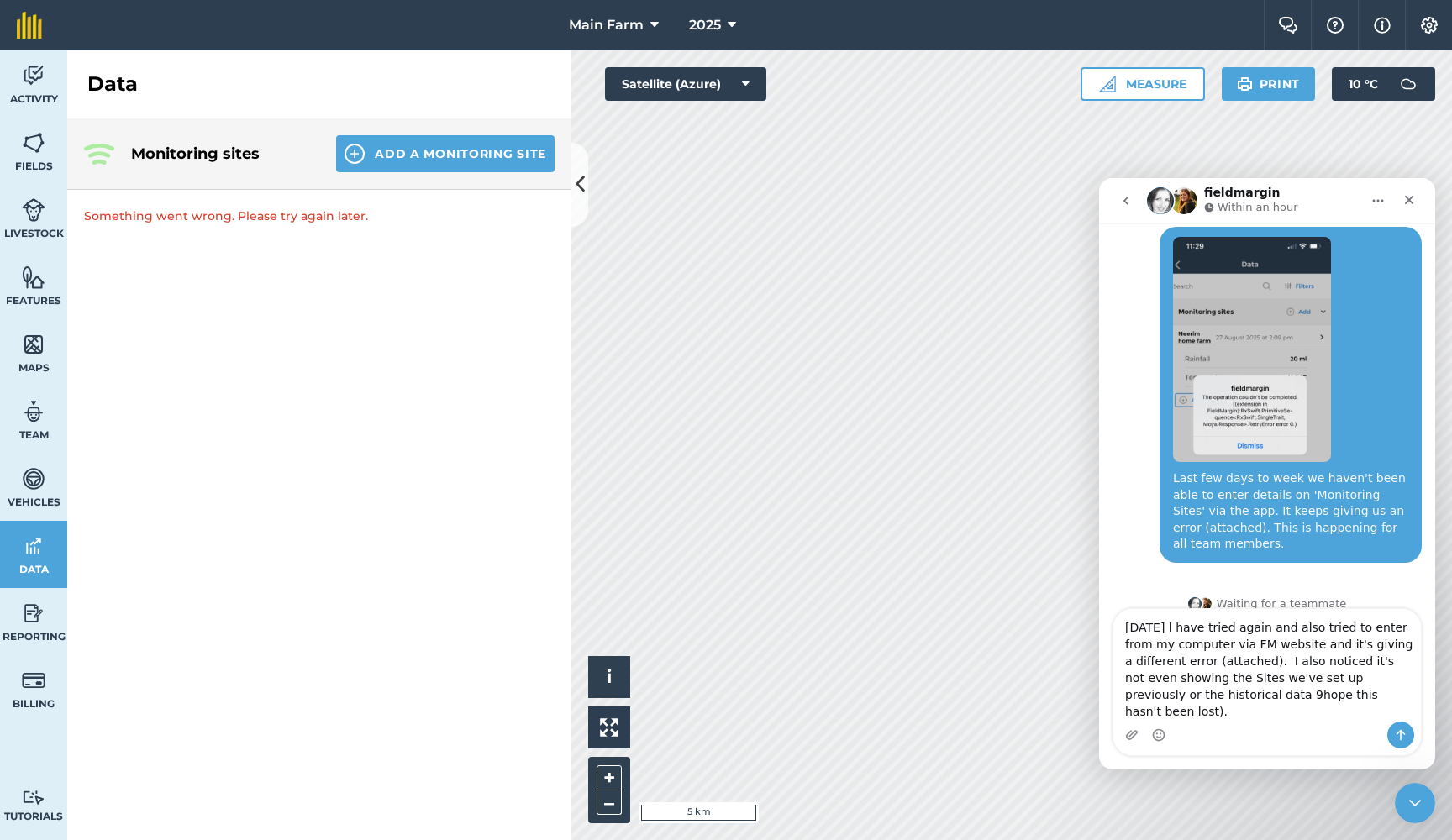
click at [1223, 645] on textarea "[DATE] l have tried again and also tried to enter from my computer via FM websi…" at bounding box center [1267, 666] width 308 height 113
click at [1253, 660] on textarea "[DATE] l have tried app again and also tried to enter from my computer via FM w…" at bounding box center [1267, 666] width 308 height 113
click at [1246, 710] on textarea "[DATE] l have tried app again and also tried to enter from my computer via Fiel…" at bounding box center [1267, 666] width 308 height 113
click at [1236, 712] on textarea "[DATE] l have tried app again and also tried to enter from my computer via Fiel…" at bounding box center [1267, 666] width 308 height 113
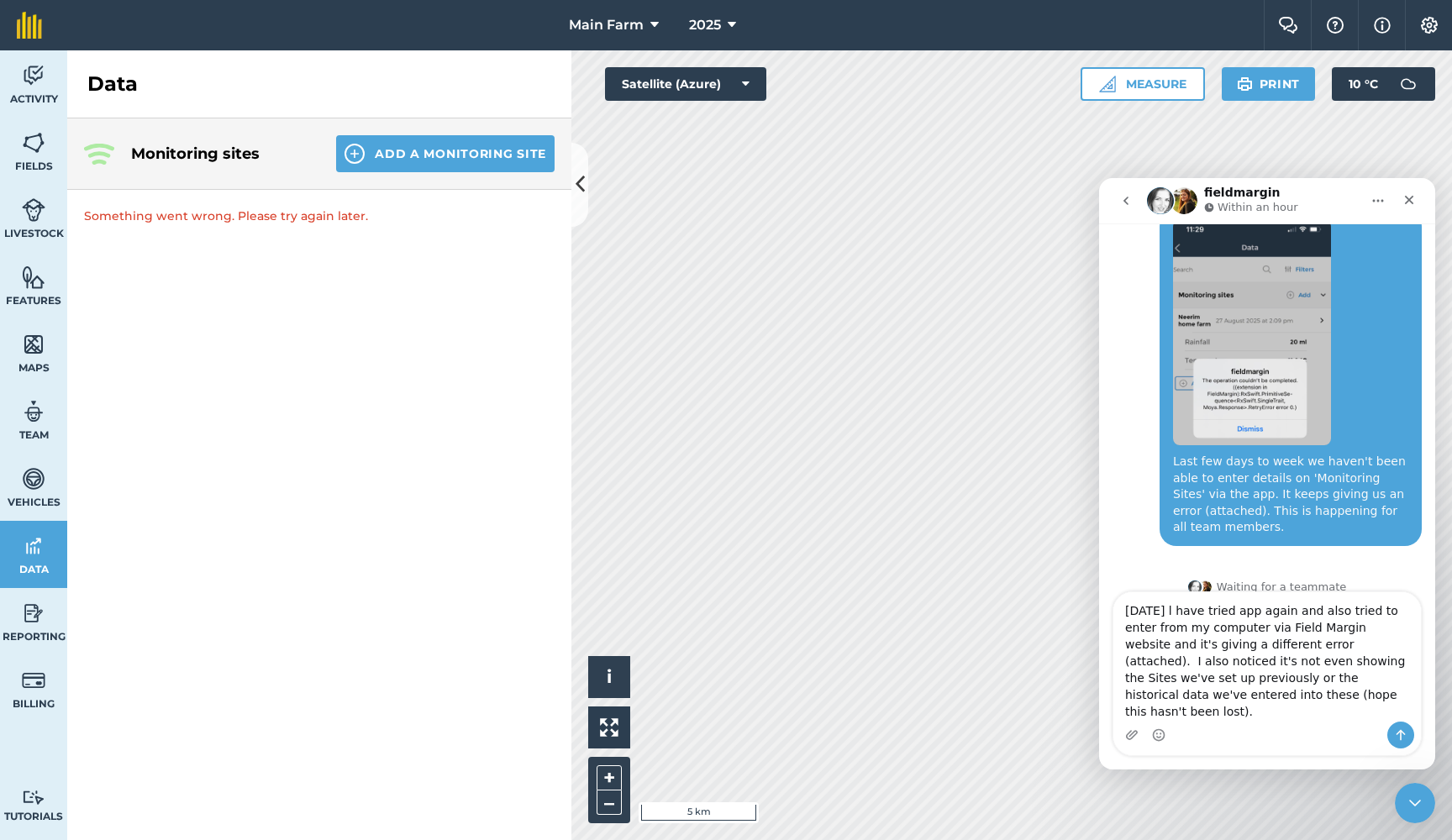
click at [1381, 697] on textarea "[DATE] l have tried app again and also tried to enter from my computer via Fiel…" at bounding box center [1267, 657] width 308 height 130
type textarea "[DATE] l have tried app again and also tried to enter from my computer via Fiel…"
click at [1133, 733] on icon "Upload attachment" at bounding box center [1132, 734] width 12 height 9
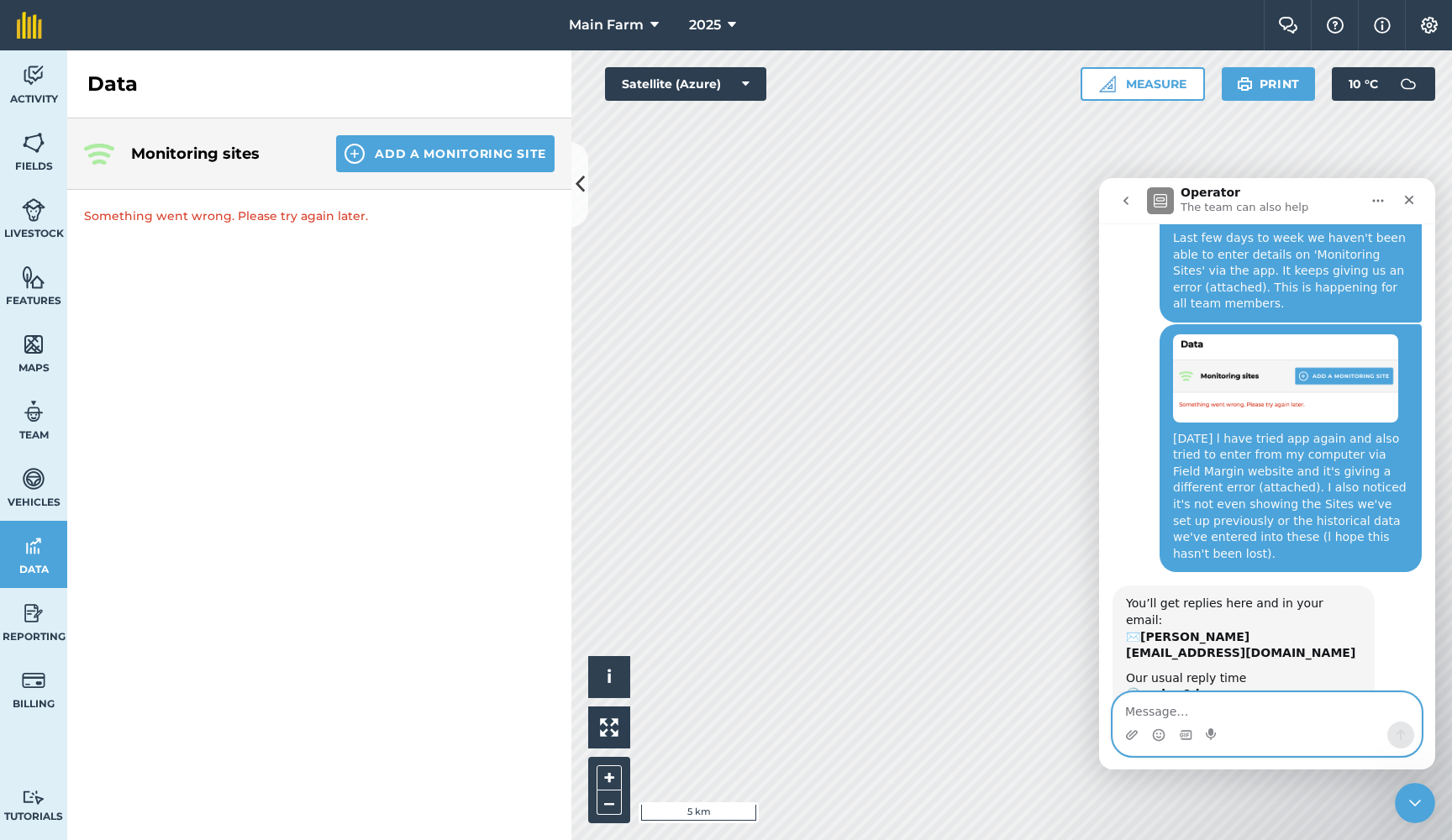
scroll to position [287, 0]
